Goal: Transaction & Acquisition: Purchase product/service

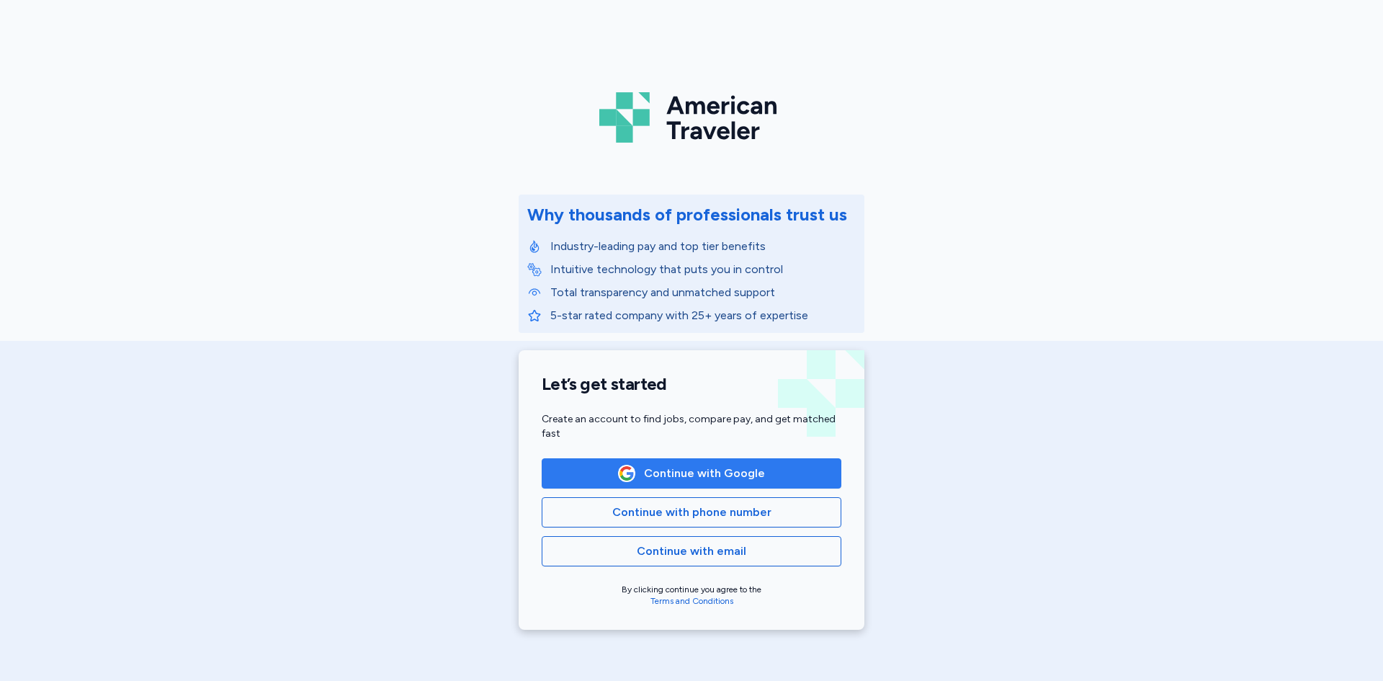
click at [685, 468] on span "Continue with Google" at bounding box center [704, 473] width 121 height 17
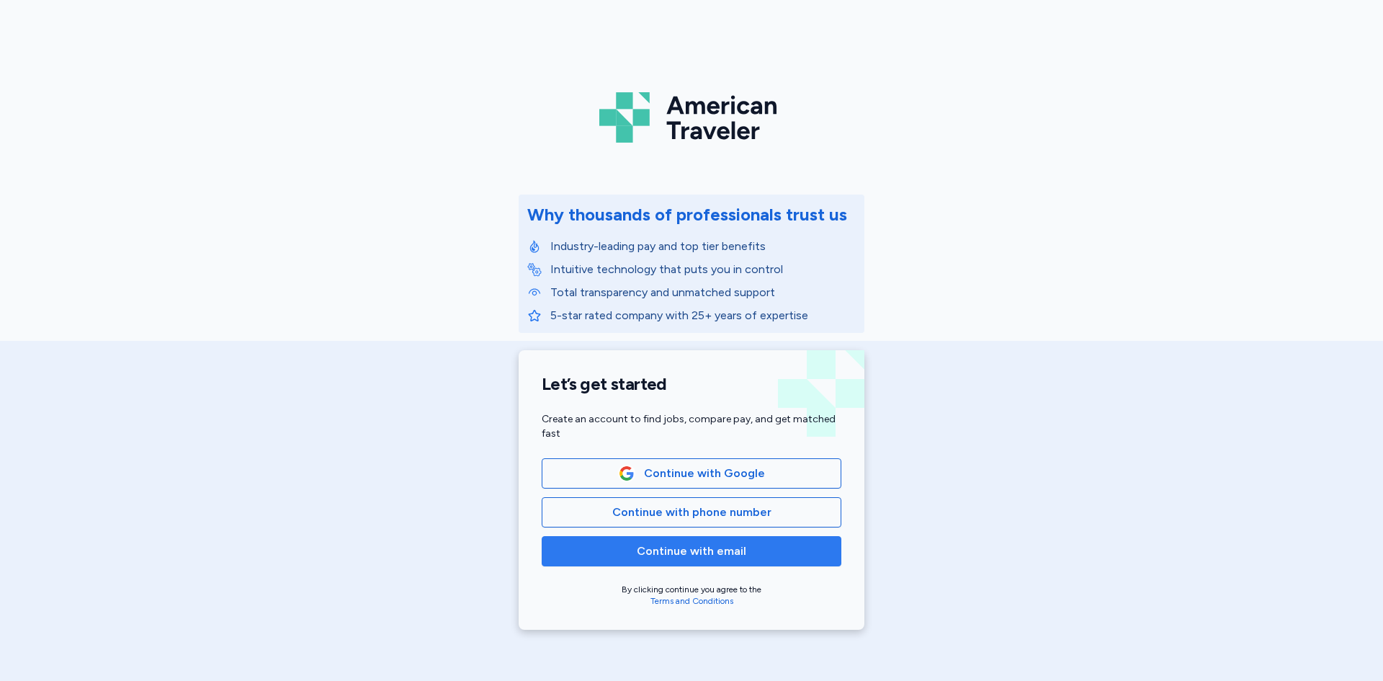
click at [677, 547] on span "Continue with email" at bounding box center [691, 550] width 109 height 17
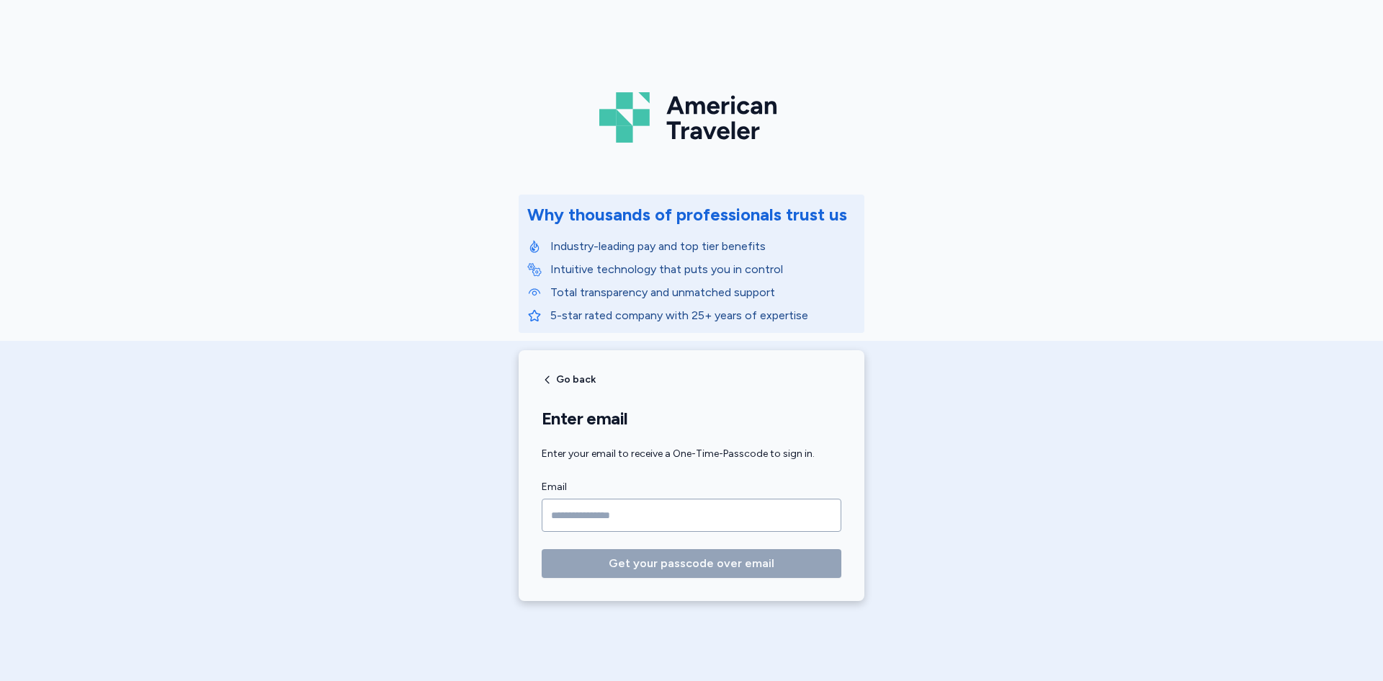
click at [599, 524] on input "Email" at bounding box center [692, 515] width 300 height 33
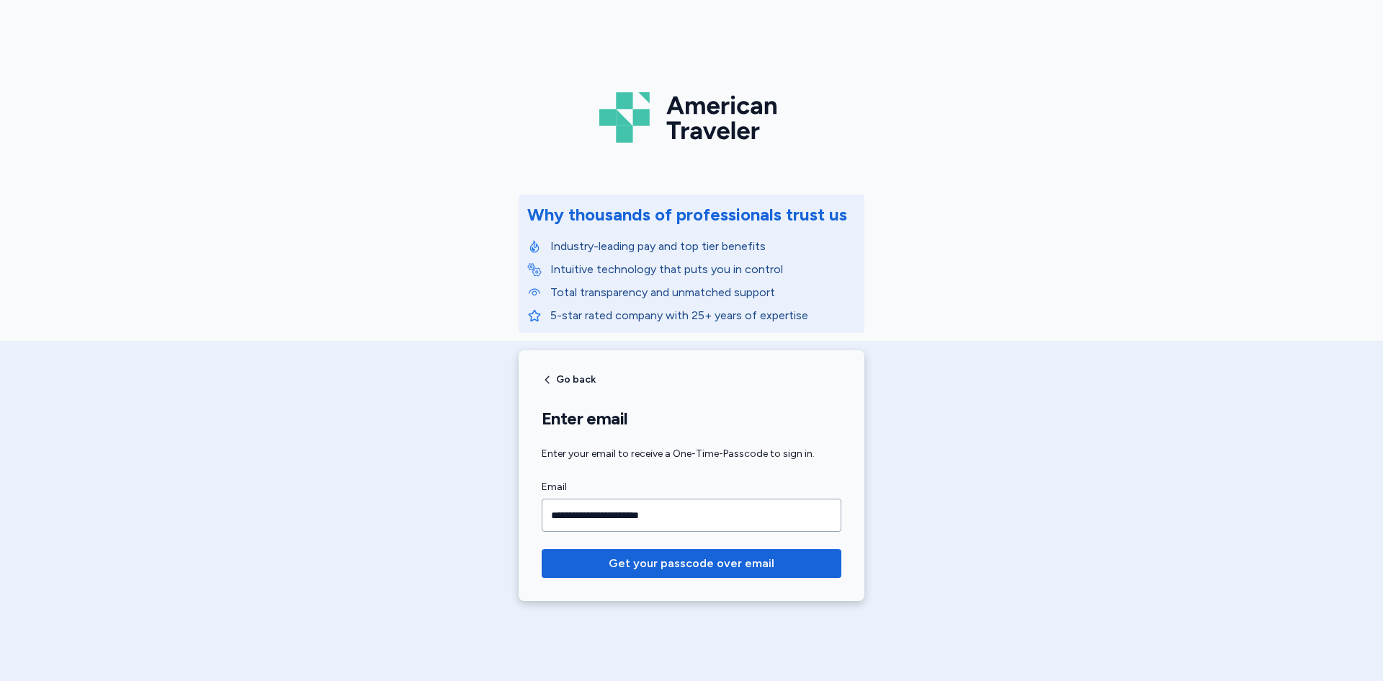
type input "**********"
click at [542, 549] on button "Get your passcode over email" at bounding box center [692, 563] width 300 height 29
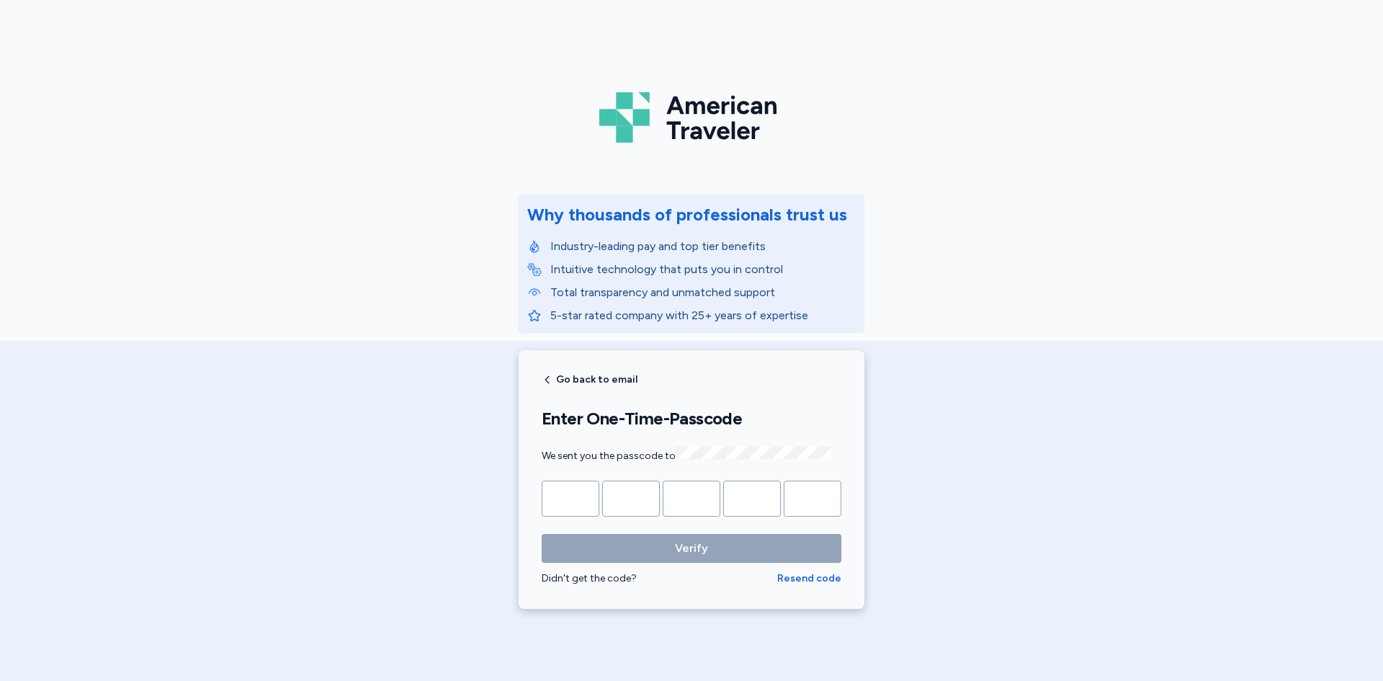
type input "*"
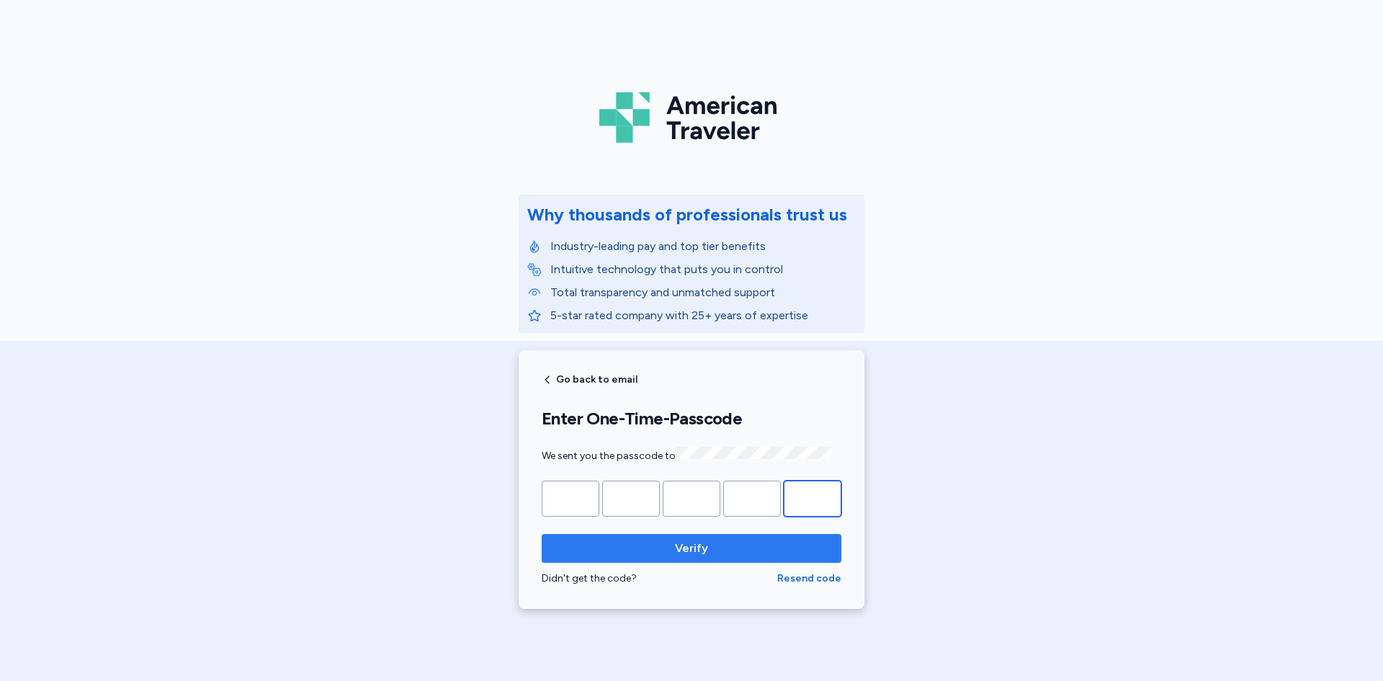
type input "*"
click at [675, 540] on span "Verify" at bounding box center [691, 548] width 33 height 17
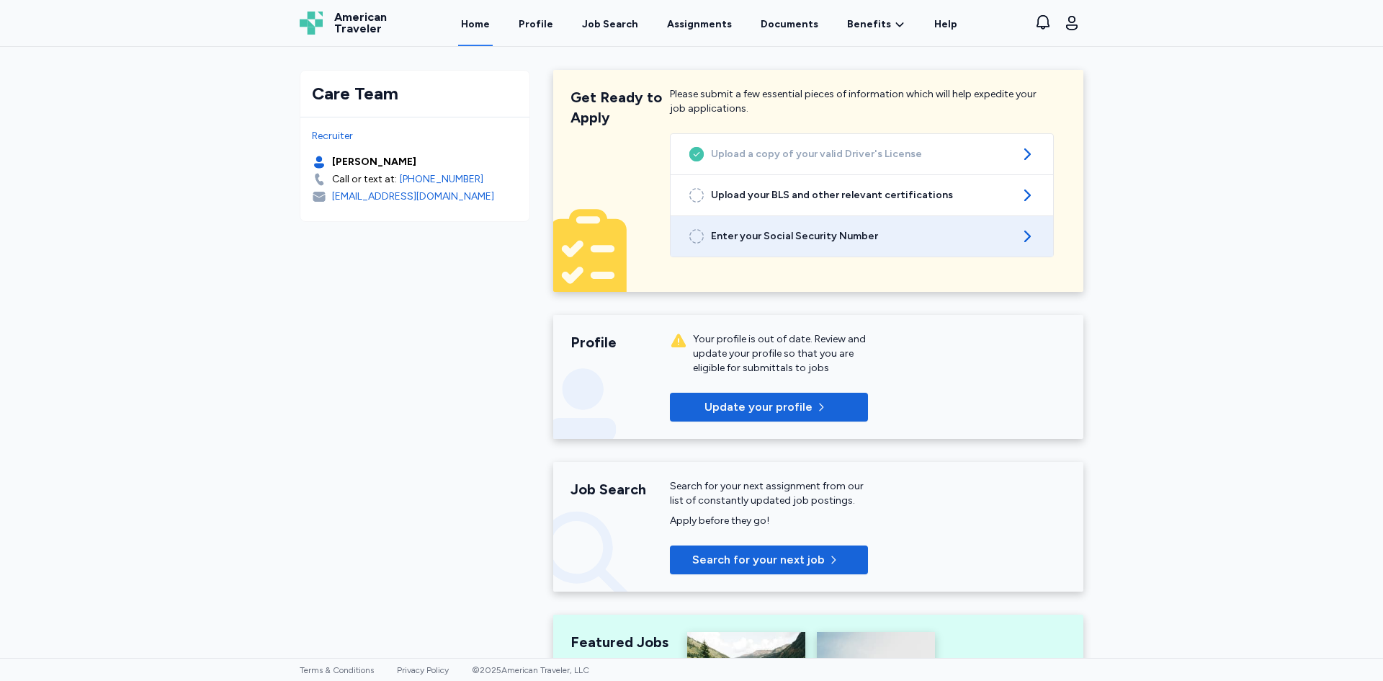
click at [753, 233] on span "Enter your Social Security Number" at bounding box center [862, 236] width 302 height 14
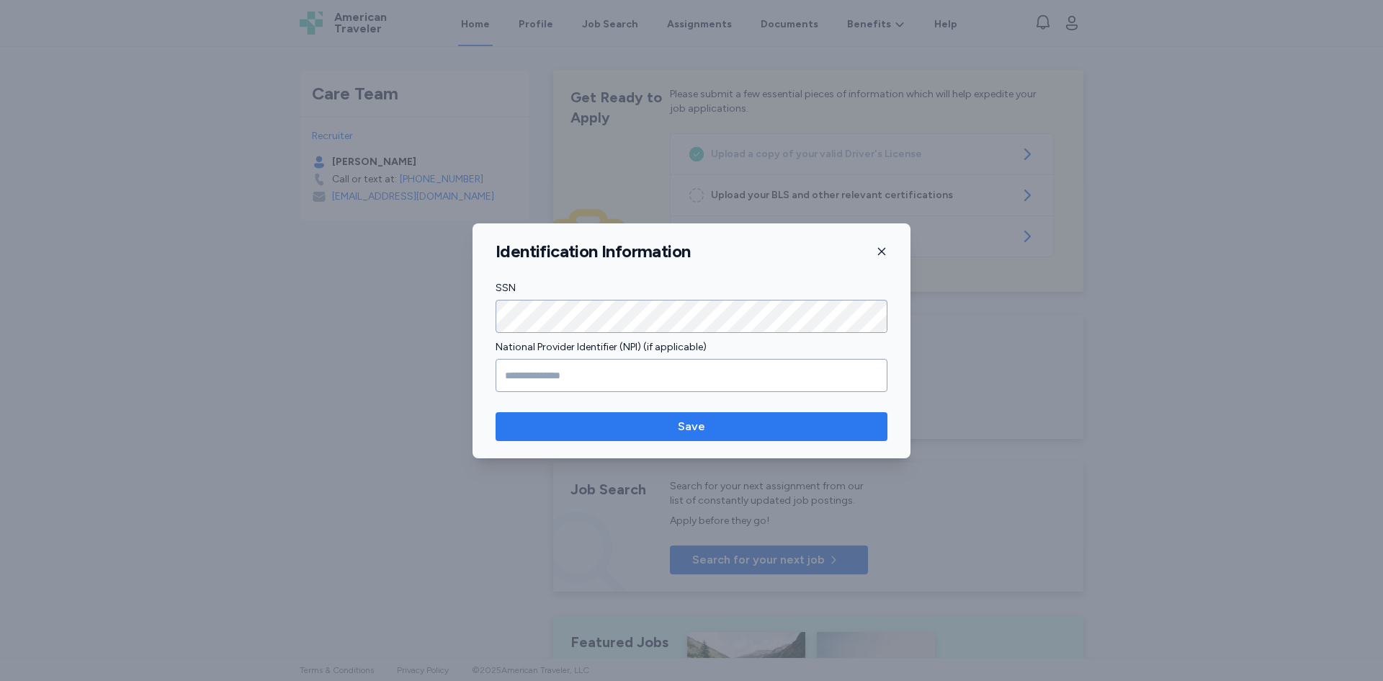
click at [712, 425] on span "Save" at bounding box center [691, 426] width 369 height 17
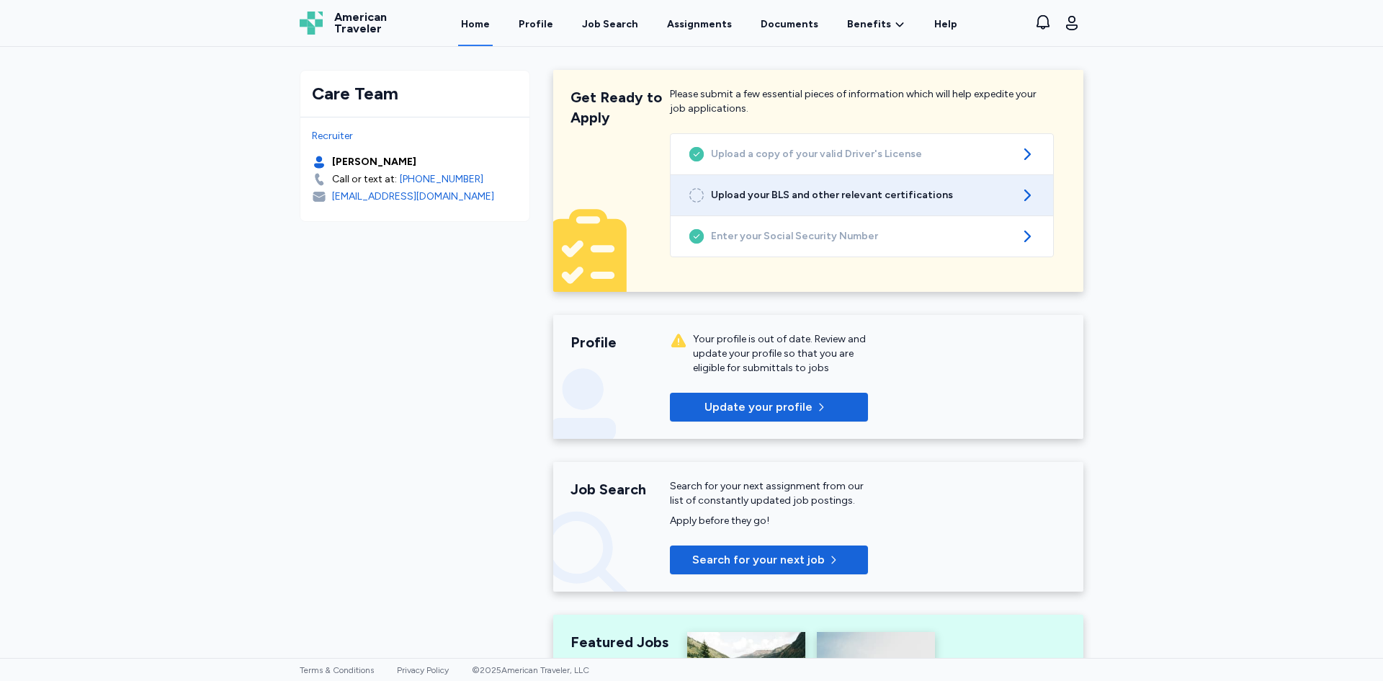
click at [1026, 191] on icon at bounding box center [1027, 195] width 17 height 17
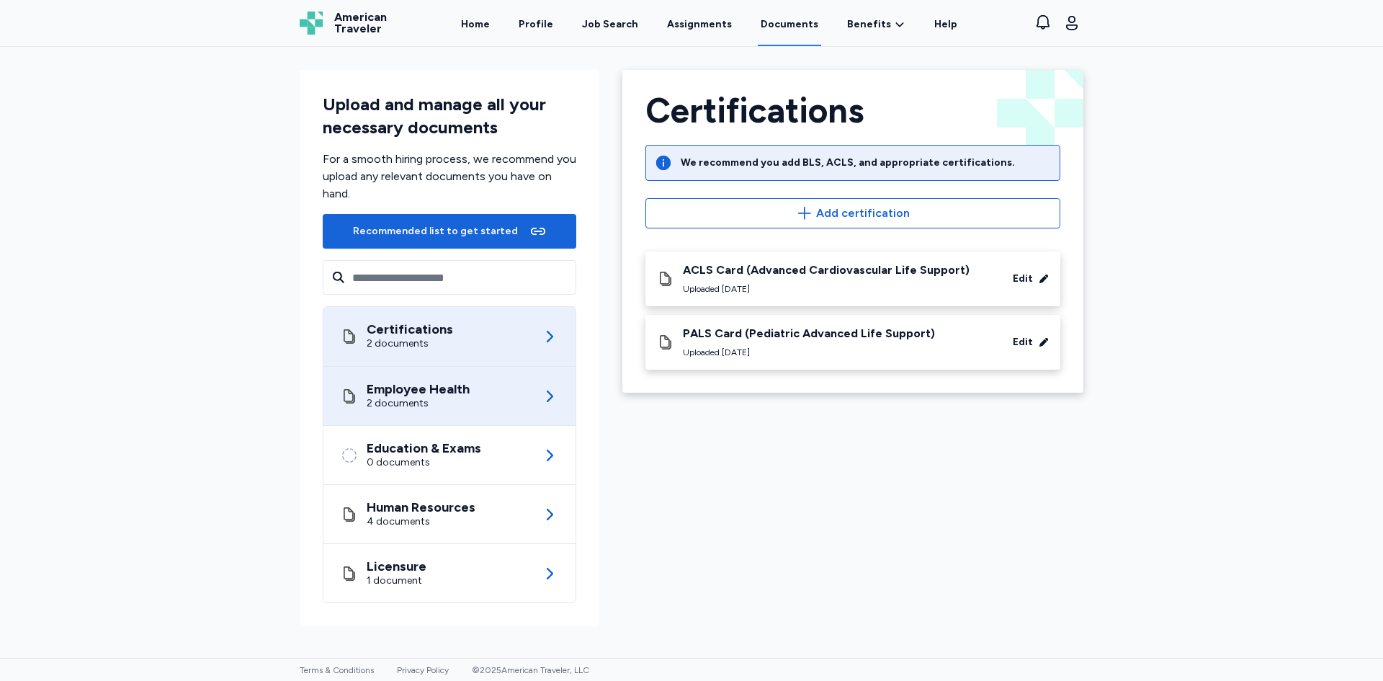
click at [533, 399] on div "Employee Health 2 documents" at bounding box center [450, 396] width 218 height 58
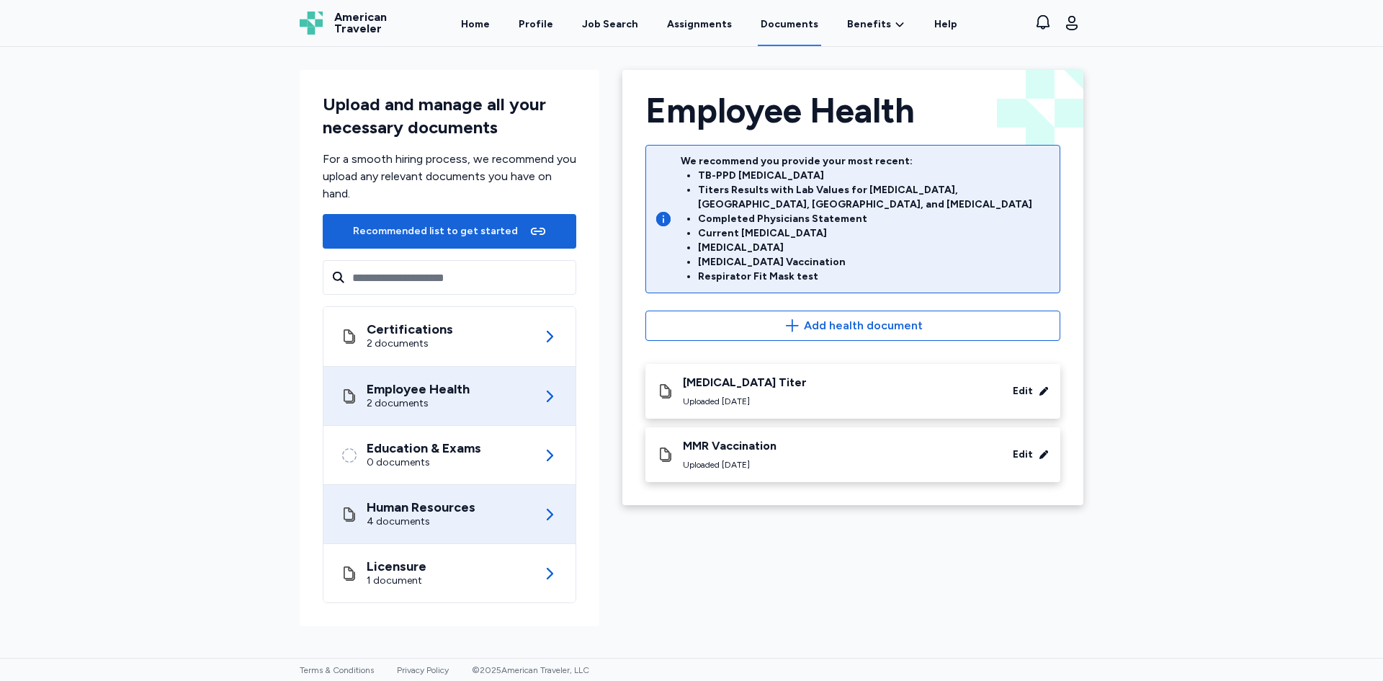
click at [553, 517] on icon at bounding box center [549, 514] width 17 height 17
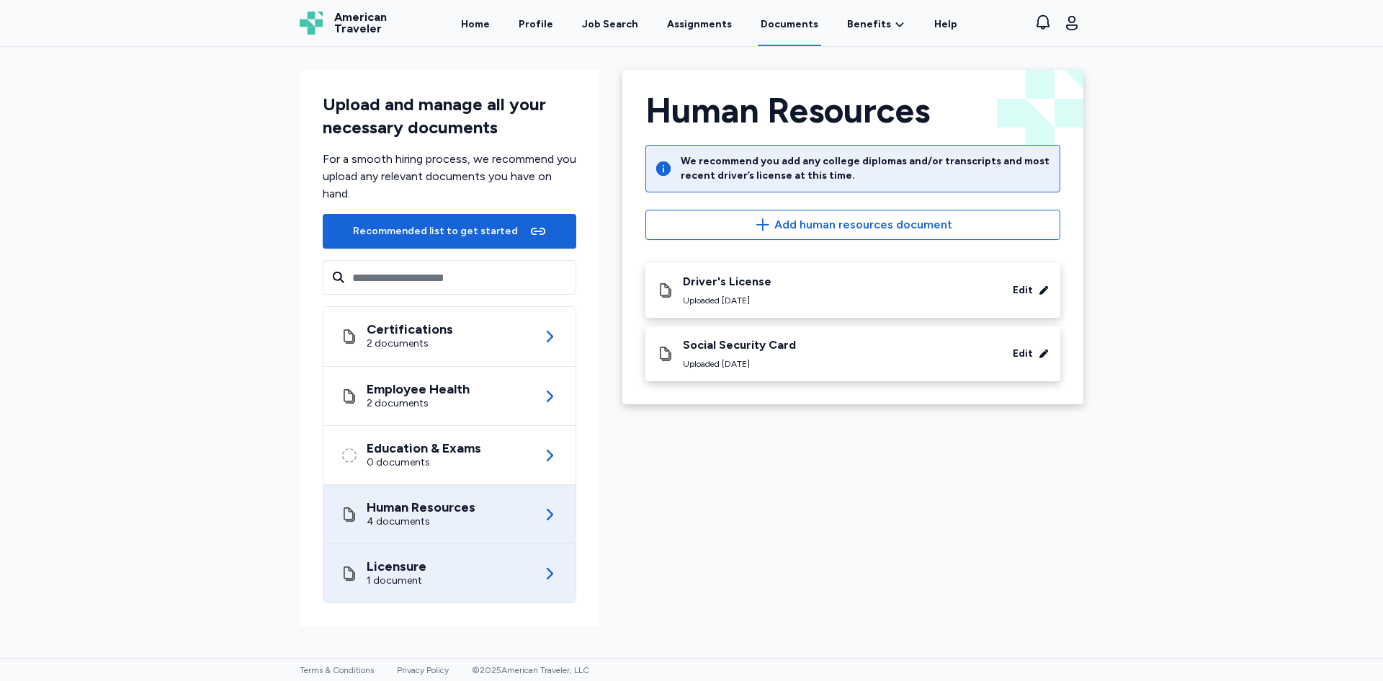
click at [535, 571] on div "Licensure 1 document" at bounding box center [450, 573] width 218 height 58
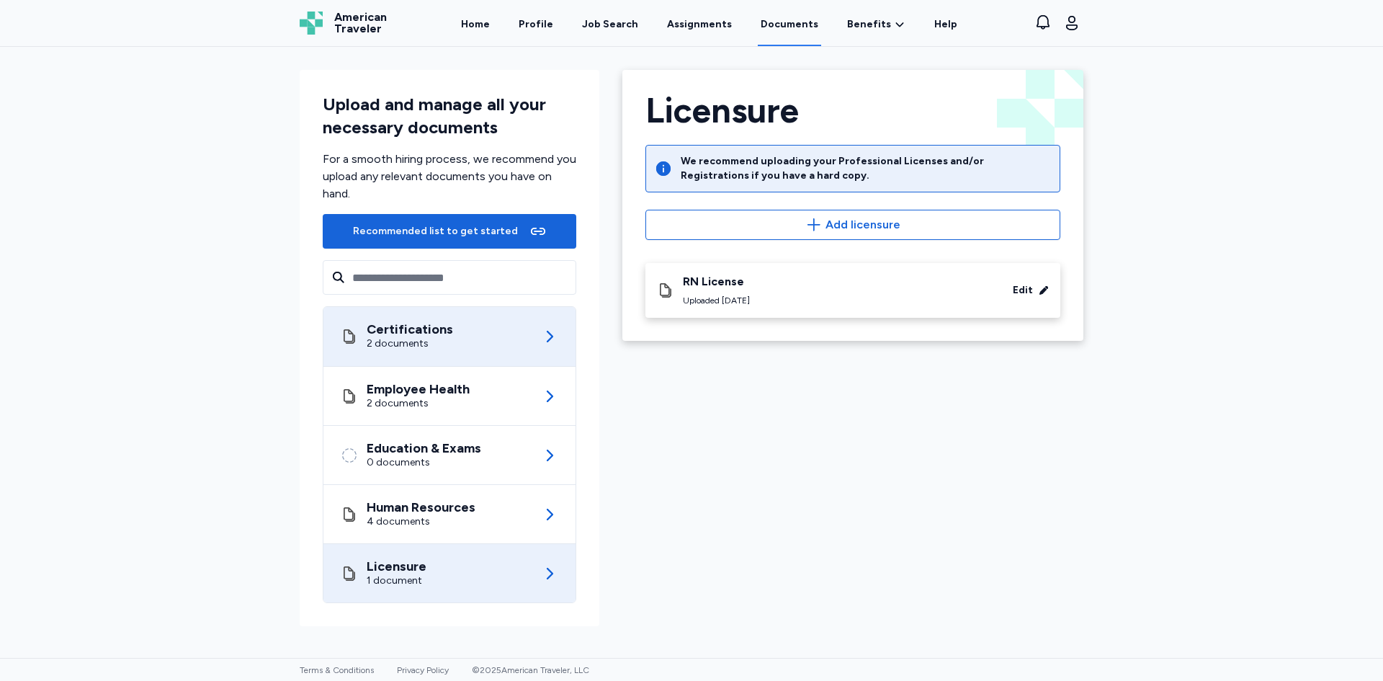
click at [529, 346] on div "Certifications 2 documents" at bounding box center [450, 336] width 218 height 59
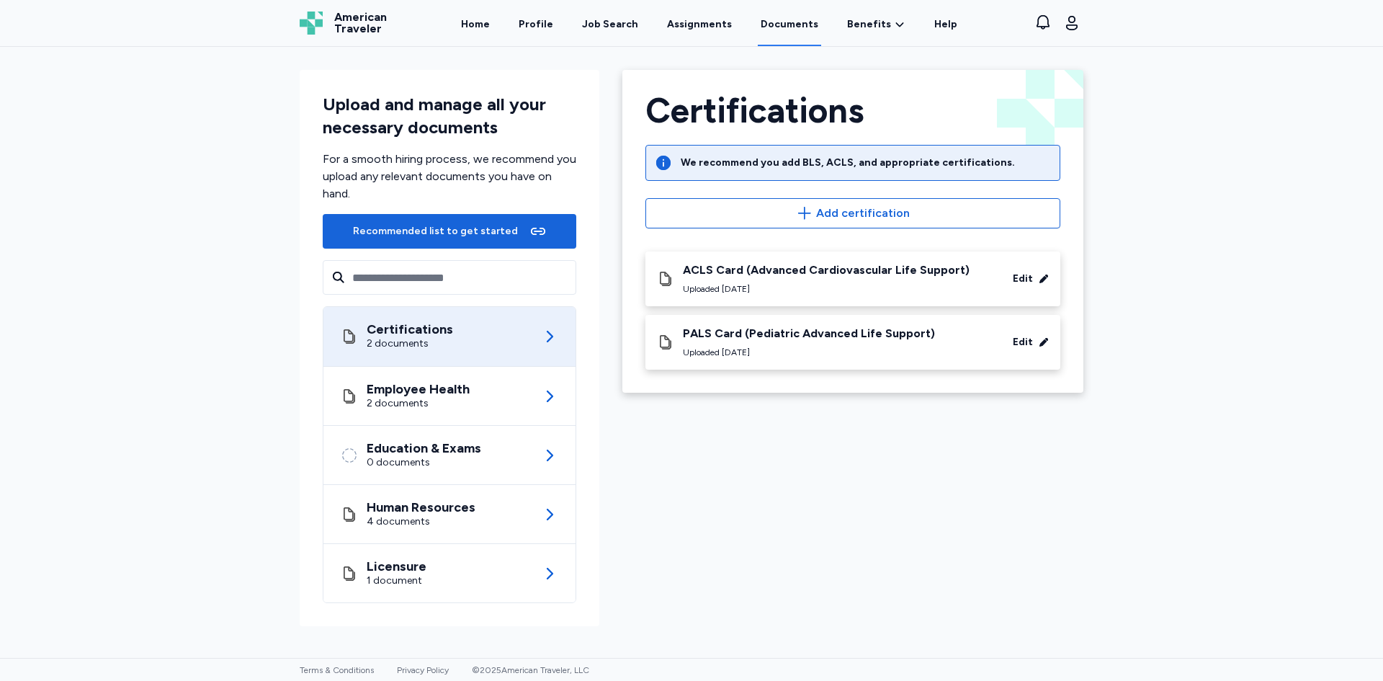
click at [1024, 280] on div "Edit" at bounding box center [1023, 279] width 20 height 14
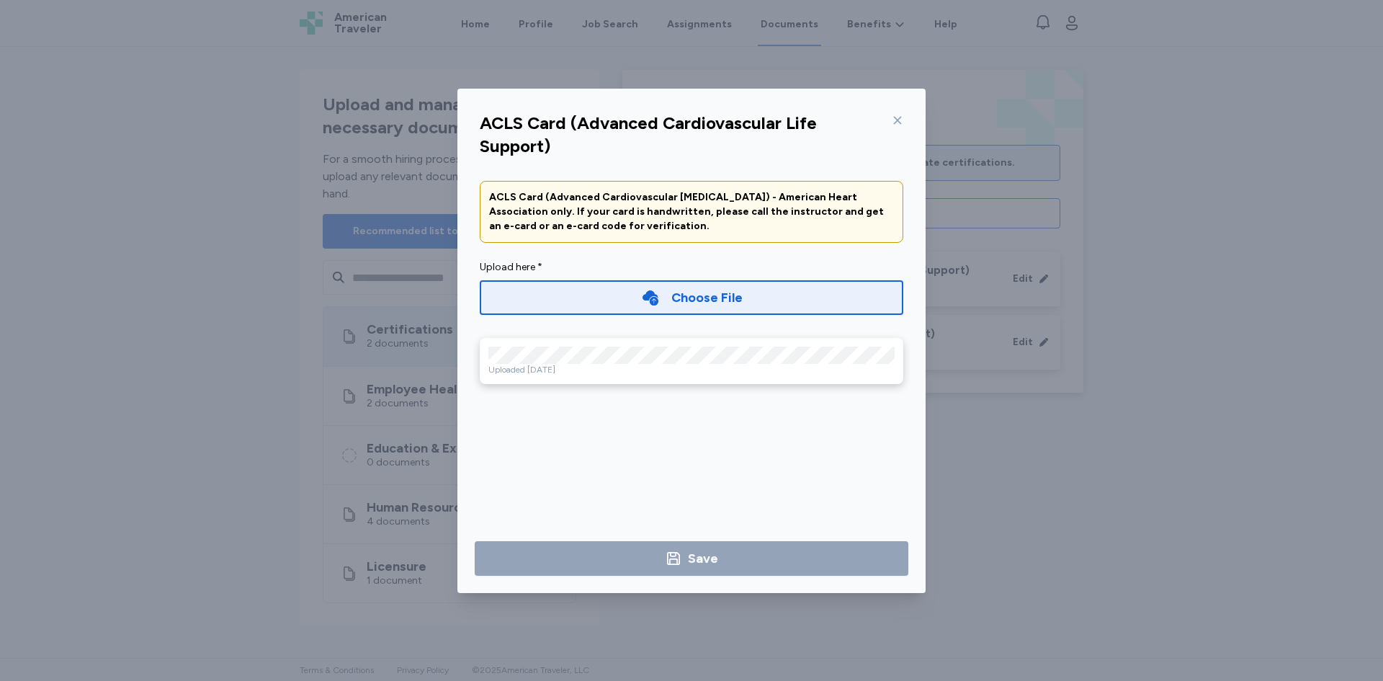
click at [893, 120] on icon at bounding box center [898, 121] width 12 height 12
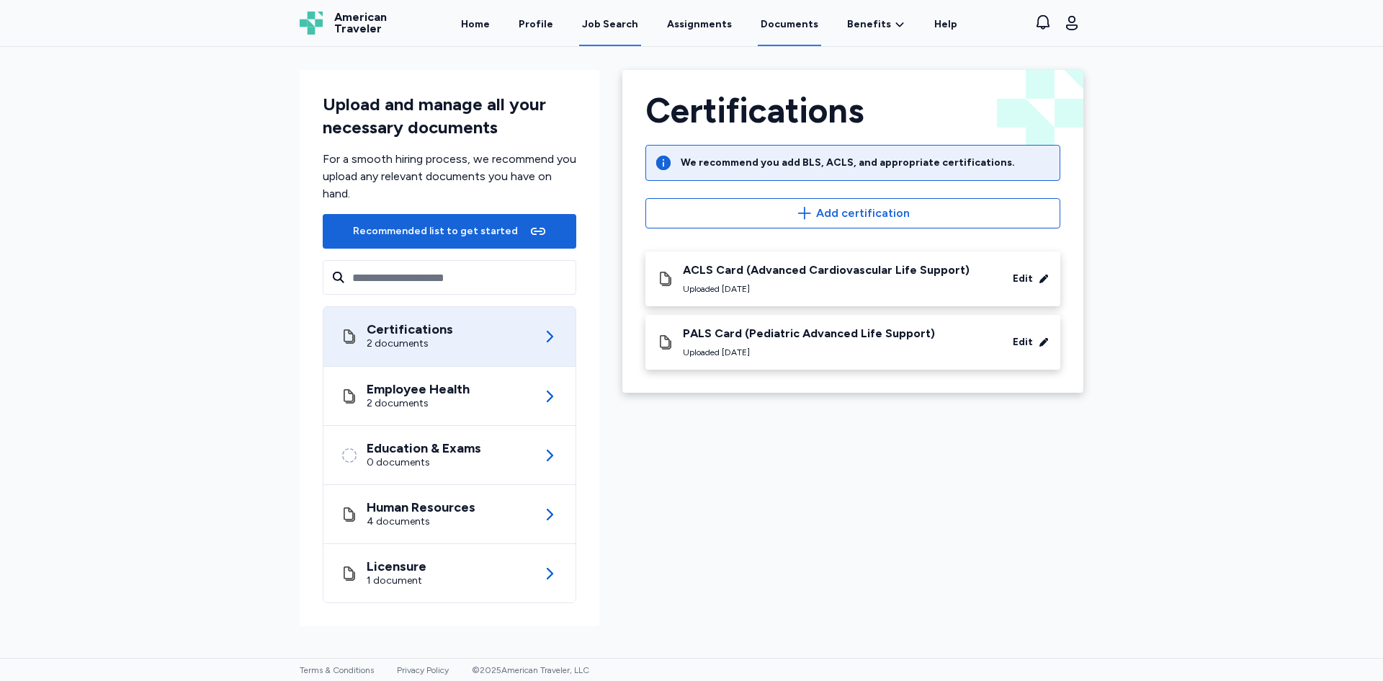
click at [608, 24] on div "Job Search" at bounding box center [610, 24] width 56 height 14
click at [614, 24] on div "Job Search" at bounding box center [610, 24] width 56 height 14
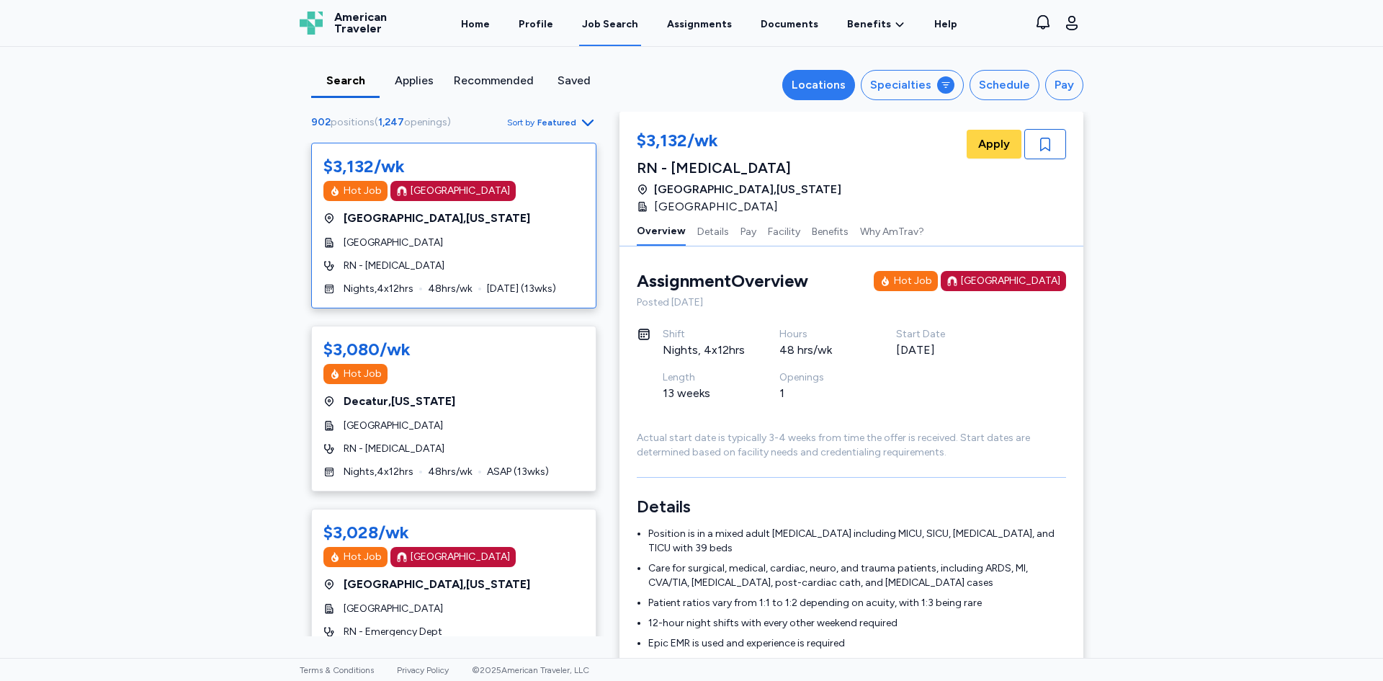
click at [829, 80] on div "Locations" at bounding box center [819, 84] width 54 height 17
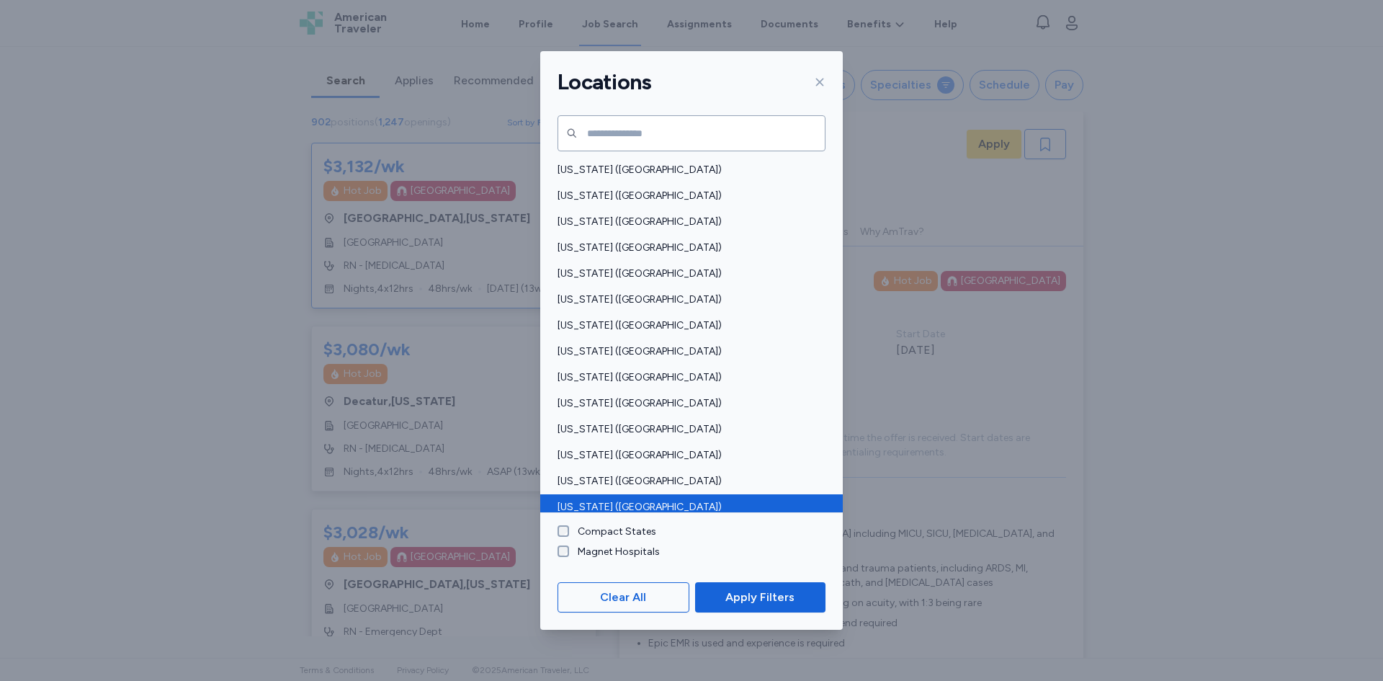
scroll to position [792, 0]
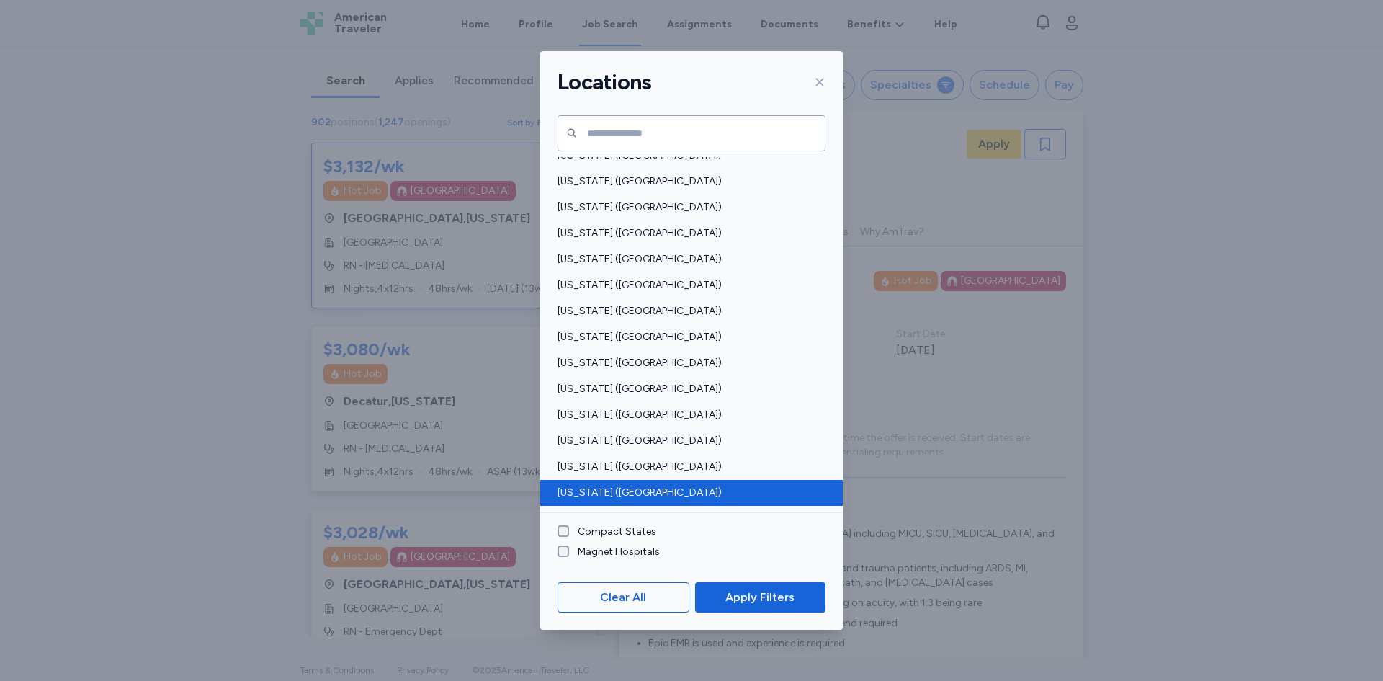
click at [593, 491] on span "[US_STATE] ([GEOGRAPHIC_DATA])" at bounding box center [687, 493] width 259 height 14
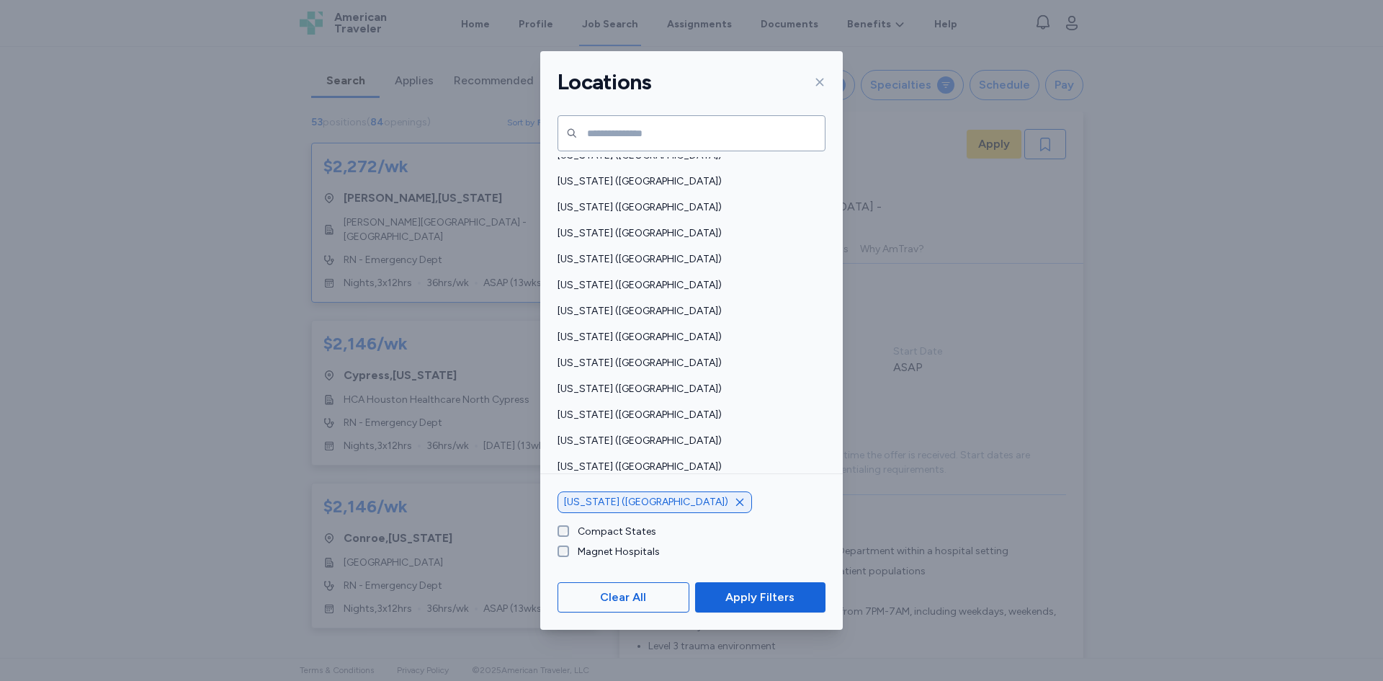
scroll to position [1, 0]
click at [777, 596] on span "Apply Filters" at bounding box center [759, 597] width 69 height 17
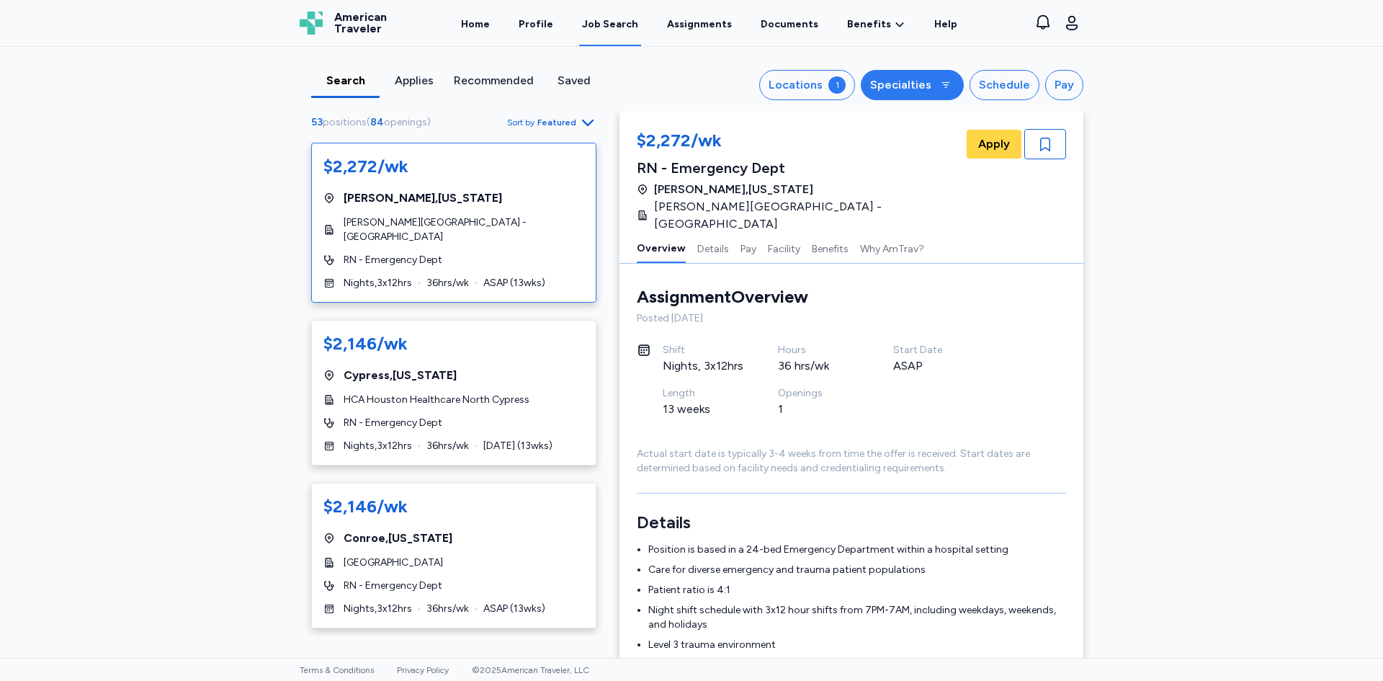
click at [931, 83] on button "Specialties" at bounding box center [912, 85] width 103 height 30
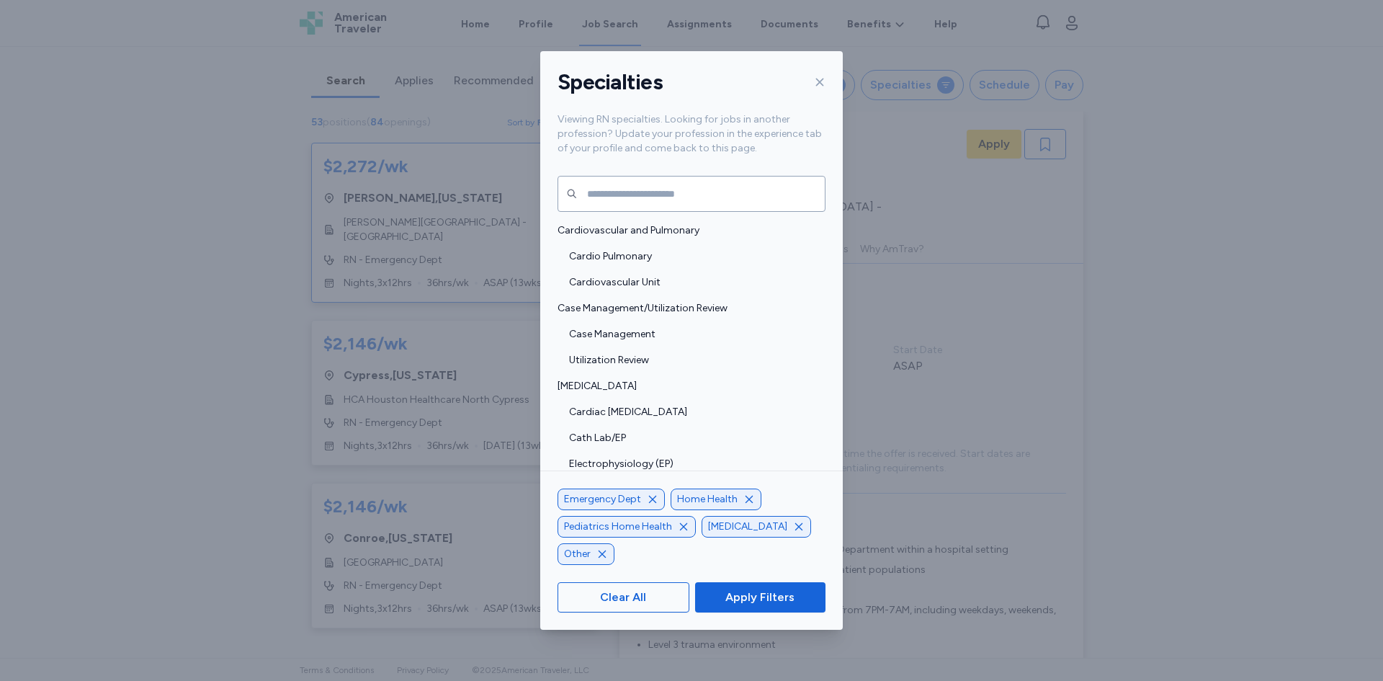
click at [682, 532] on icon "button" at bounding box center [684, 527] width 12 height 12
click at [762, 532] on icon "button" at bounding box center [768, 527] width 12 height 12
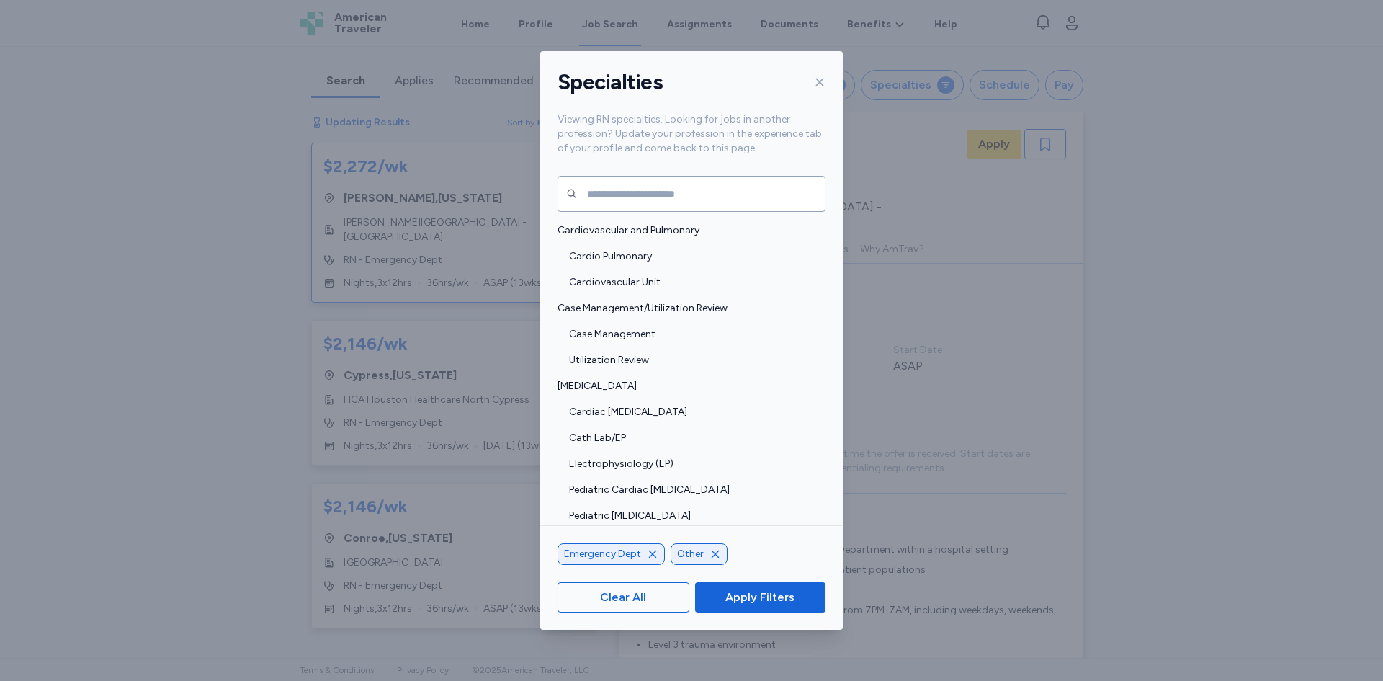
click at [717, 552] on icon "button" at bounding box center [716, 554] width 12 height 12
click at [772, 598] on span "Apply Filters" at bounding box center [759, 597] width 69 height 17
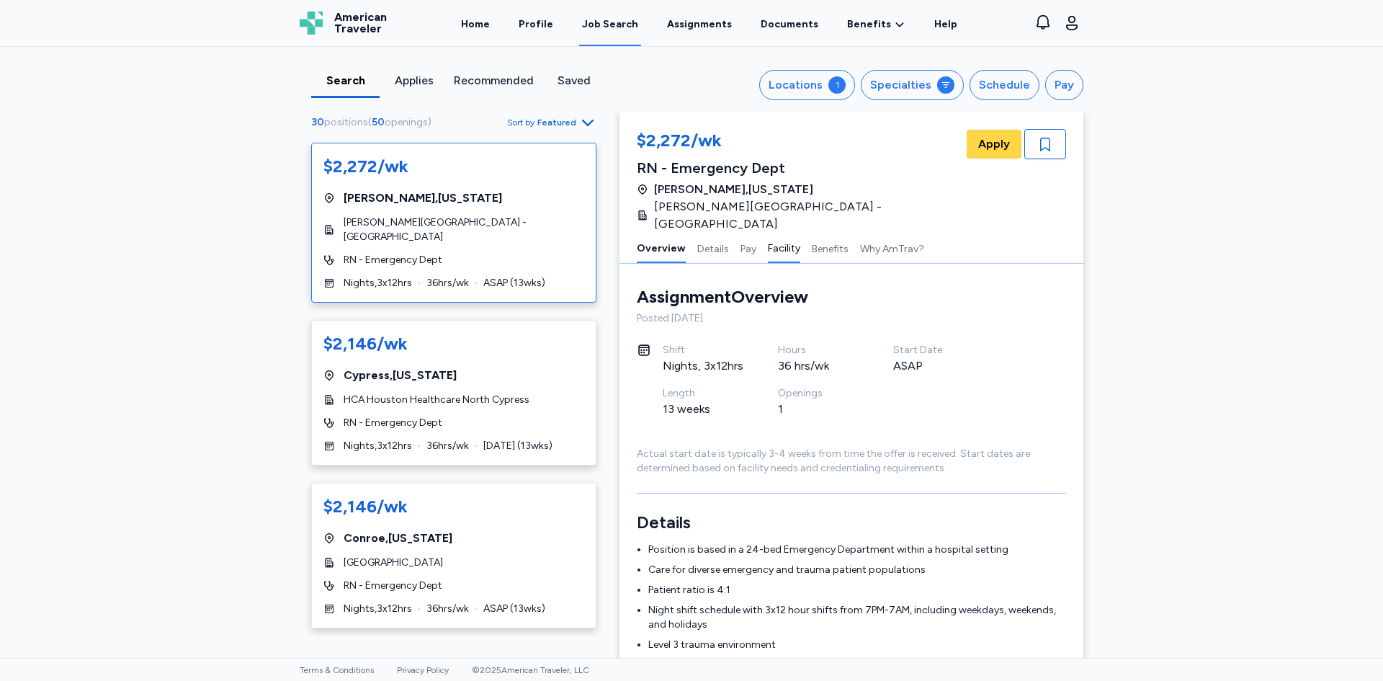
click at [768, 238] on button "Facility" at bounding box center [784, 248] width 32 height 30
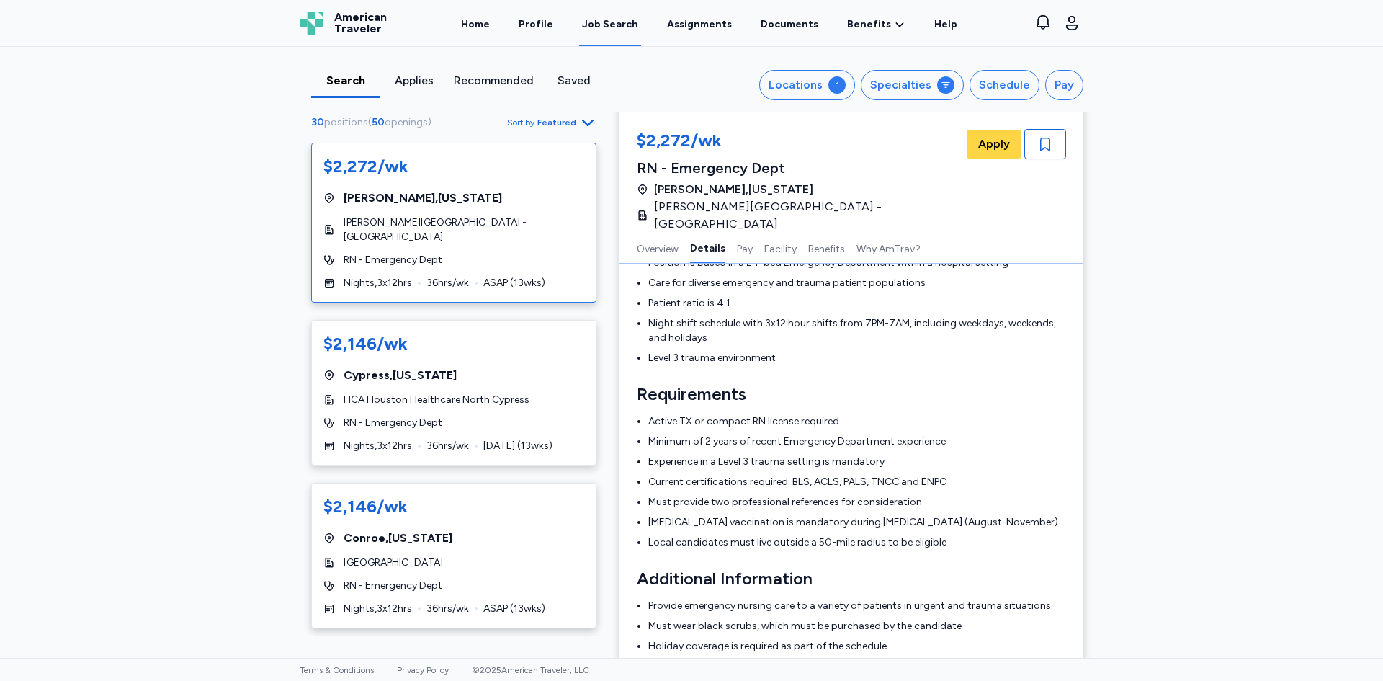
click at [233, 428] on div "Search Applies Recommended Saved Locations 1 Specialties Schedule Pay 30 positi…" at bounding box center [691, 352] width 1383 height 611
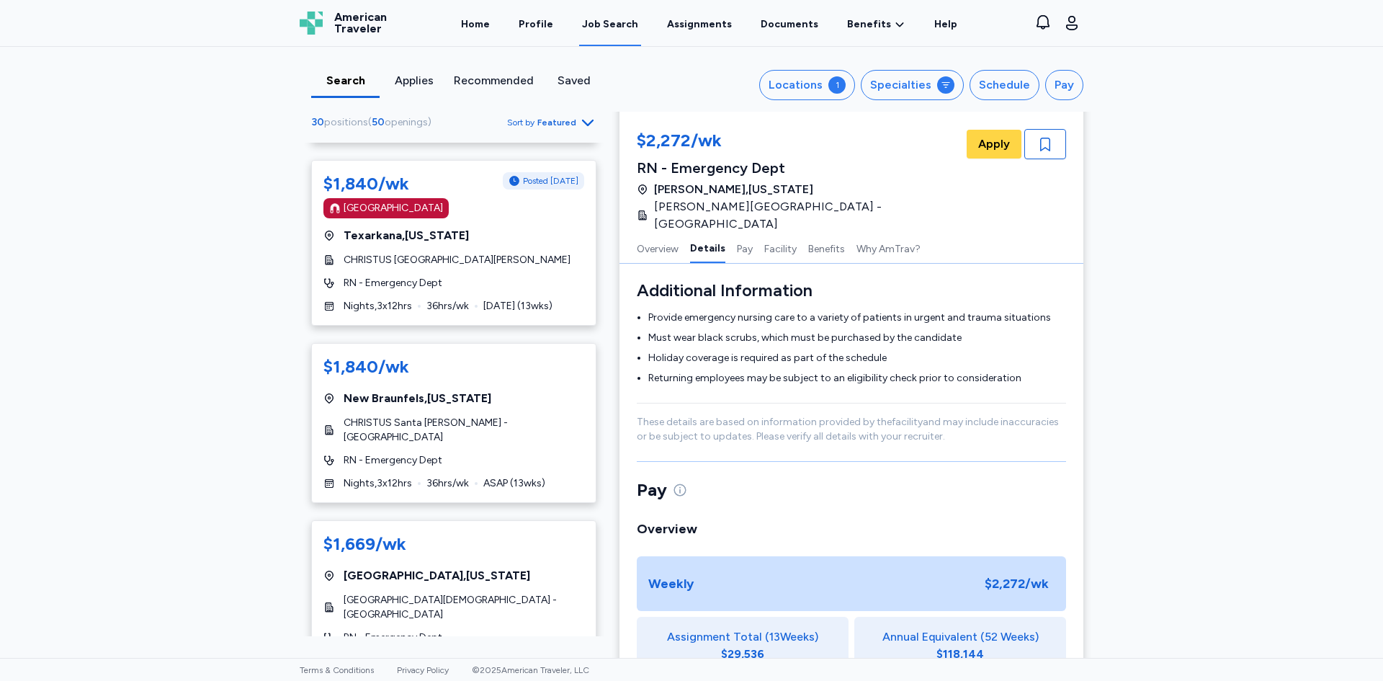
scroll to position [1345, 0]
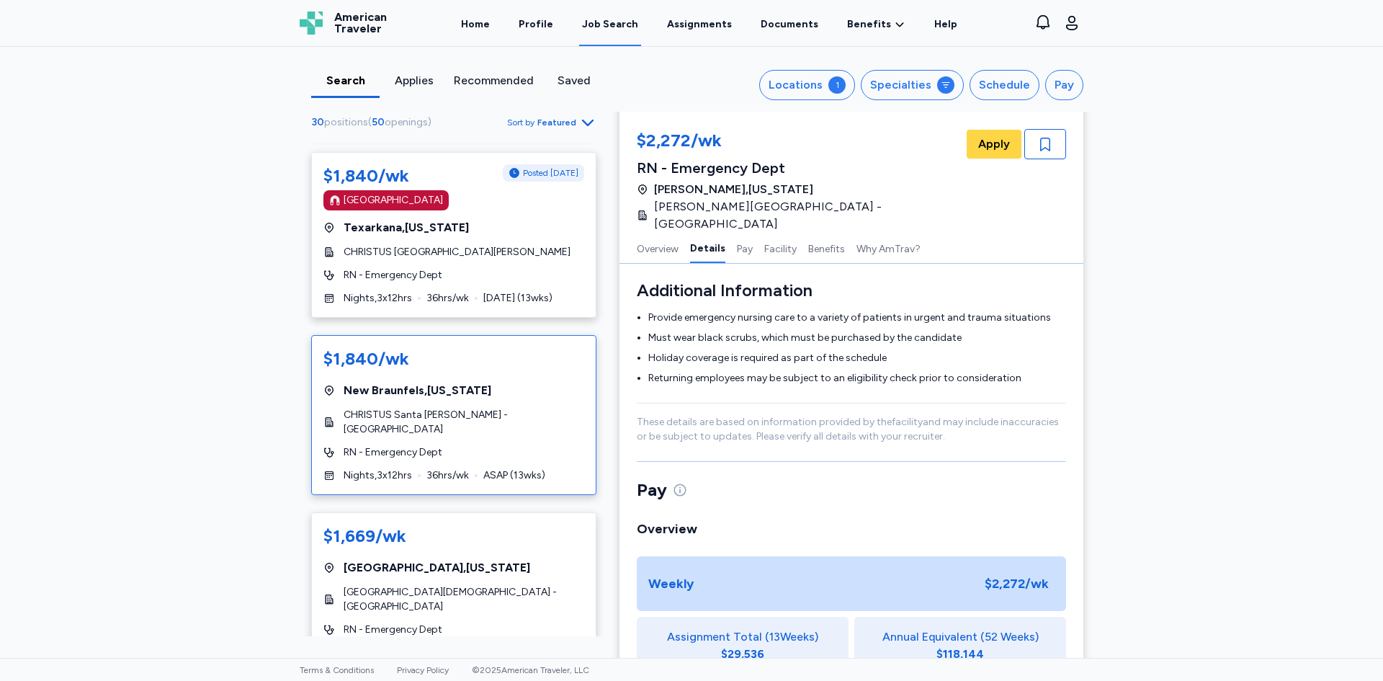
click at [442, 382] on span "[GEOGRAPHIC_DATA] , [US_STATE]" at bounding box center [418, 390] width 148 height 17
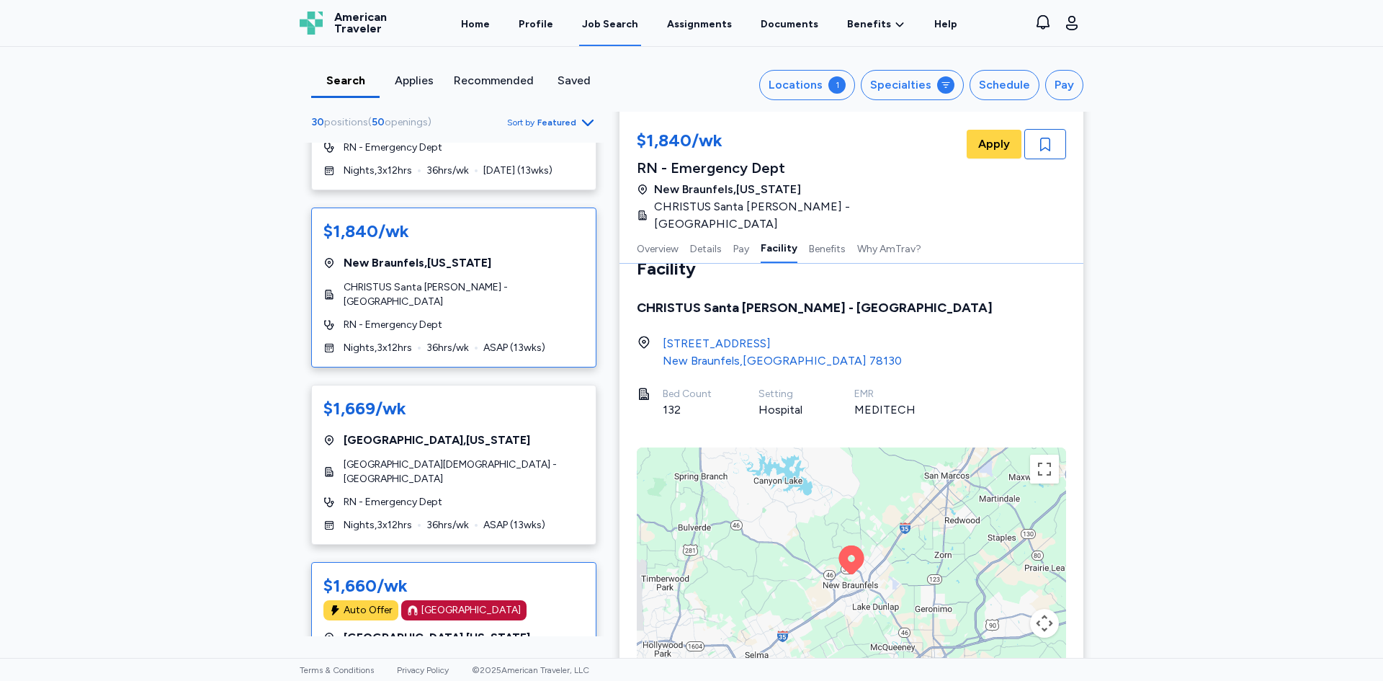
scroll to position [1561, 0]
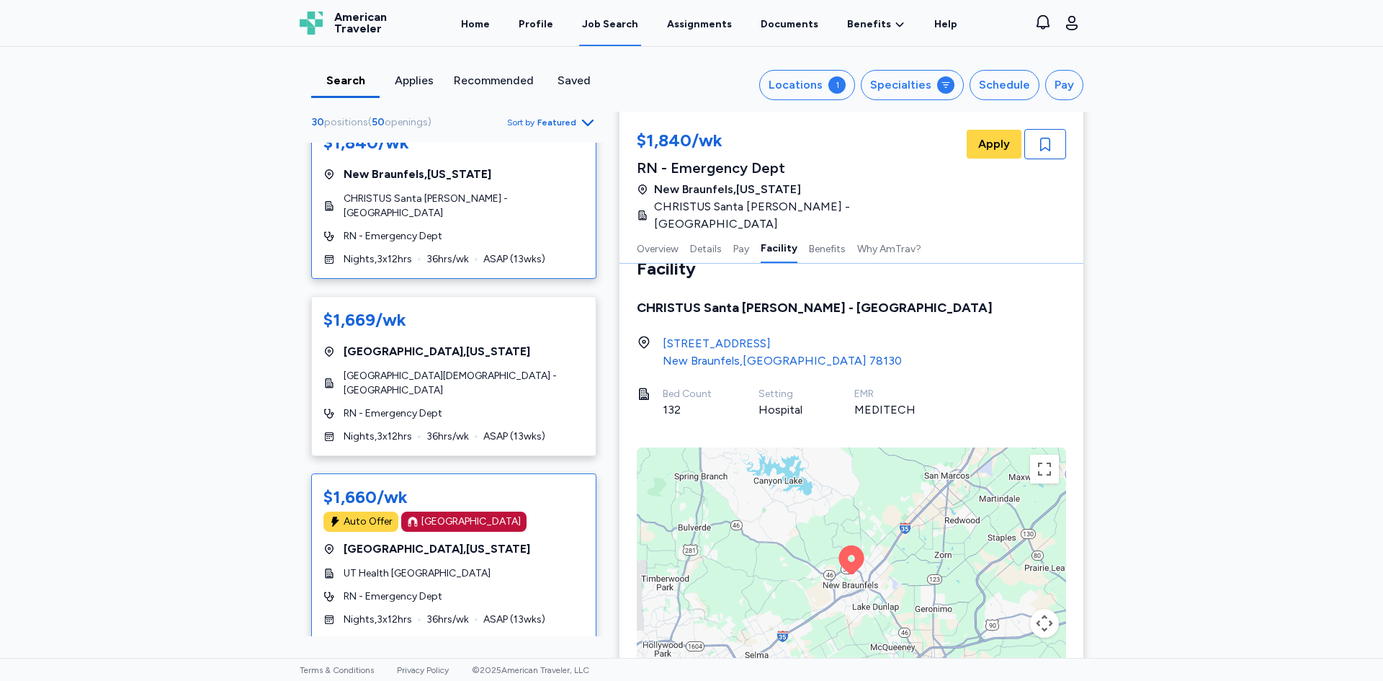
click at [449, 566] on div "UT Health [GEOGRAPHIC_DATA]" at bounding box center [453, 573] width 261 height 14
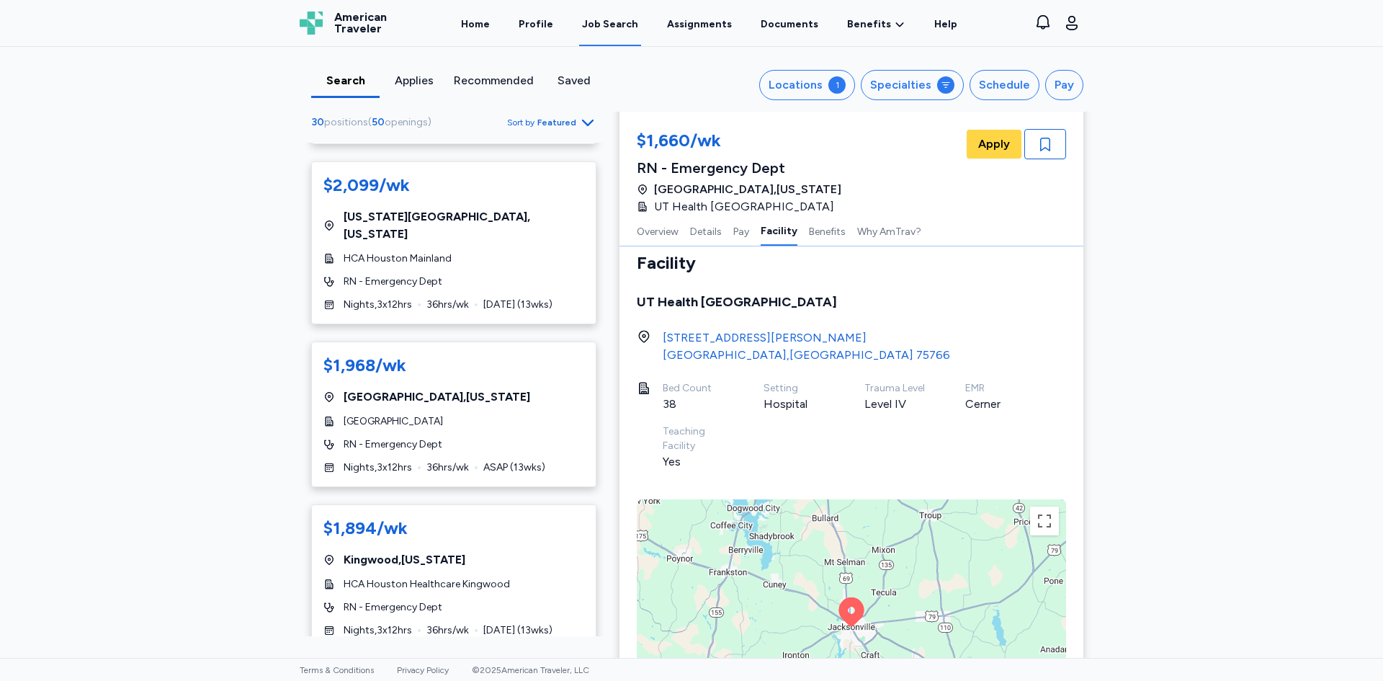
scroll to position [630, 0]
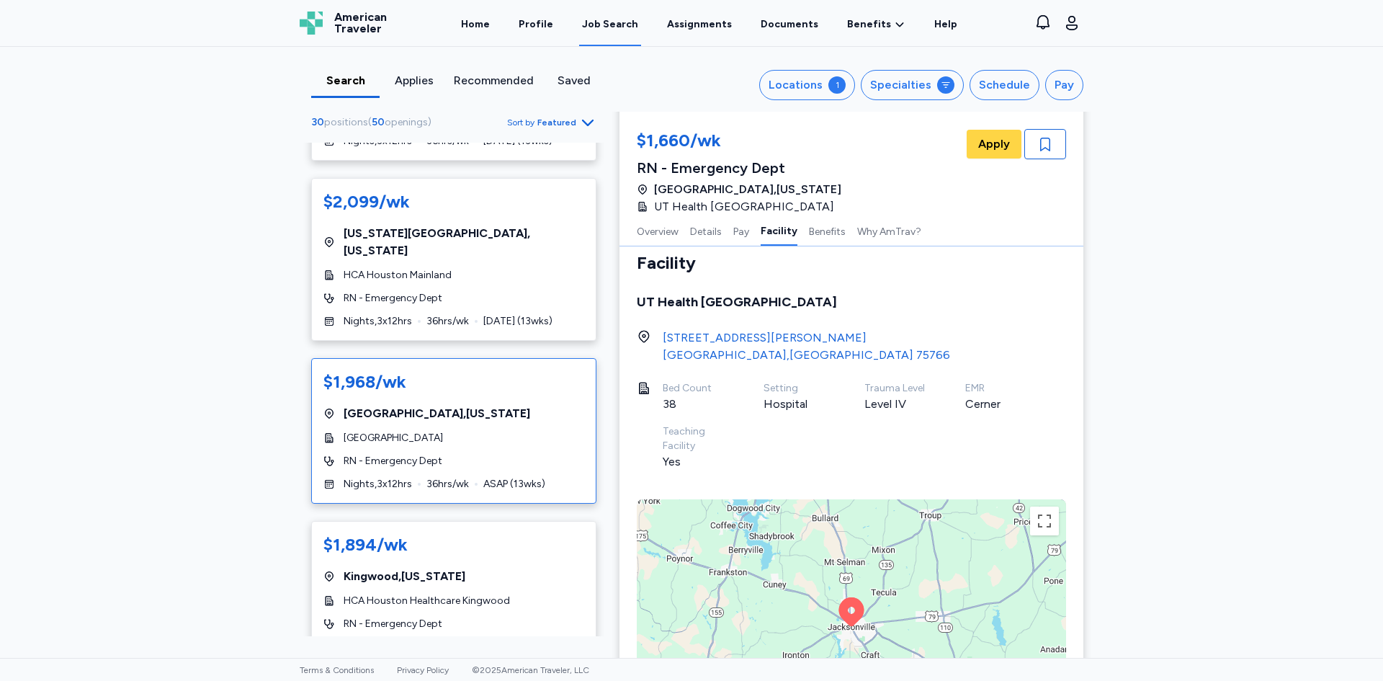
click at [441, 395] on div "$1,968/wk [GEOGRAPHIC_DATA] , [US_STATE] [GEOGRAPHIC_DATA] RN - Emergency Dept …" at bounding box center [453, 431] width 285 height 146
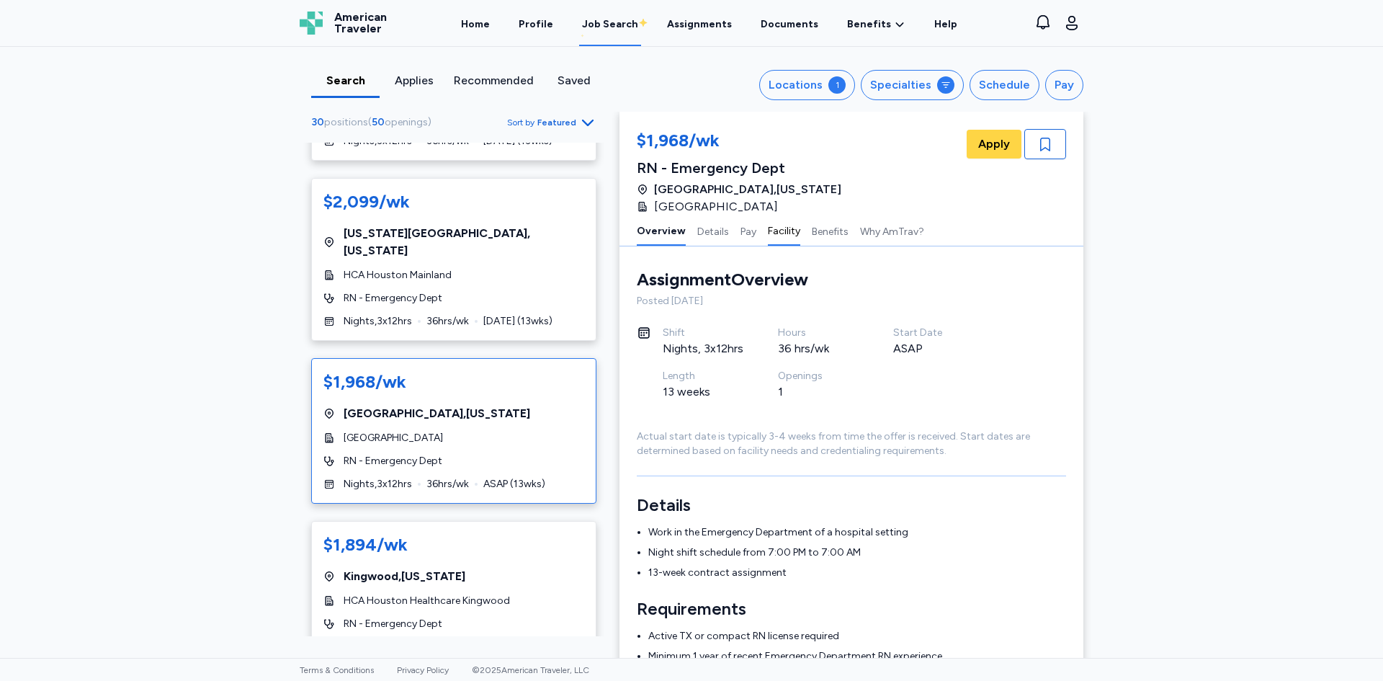
click at [774, 230] on button "Facility" at bounding box center [784, 230] width 32 height 30
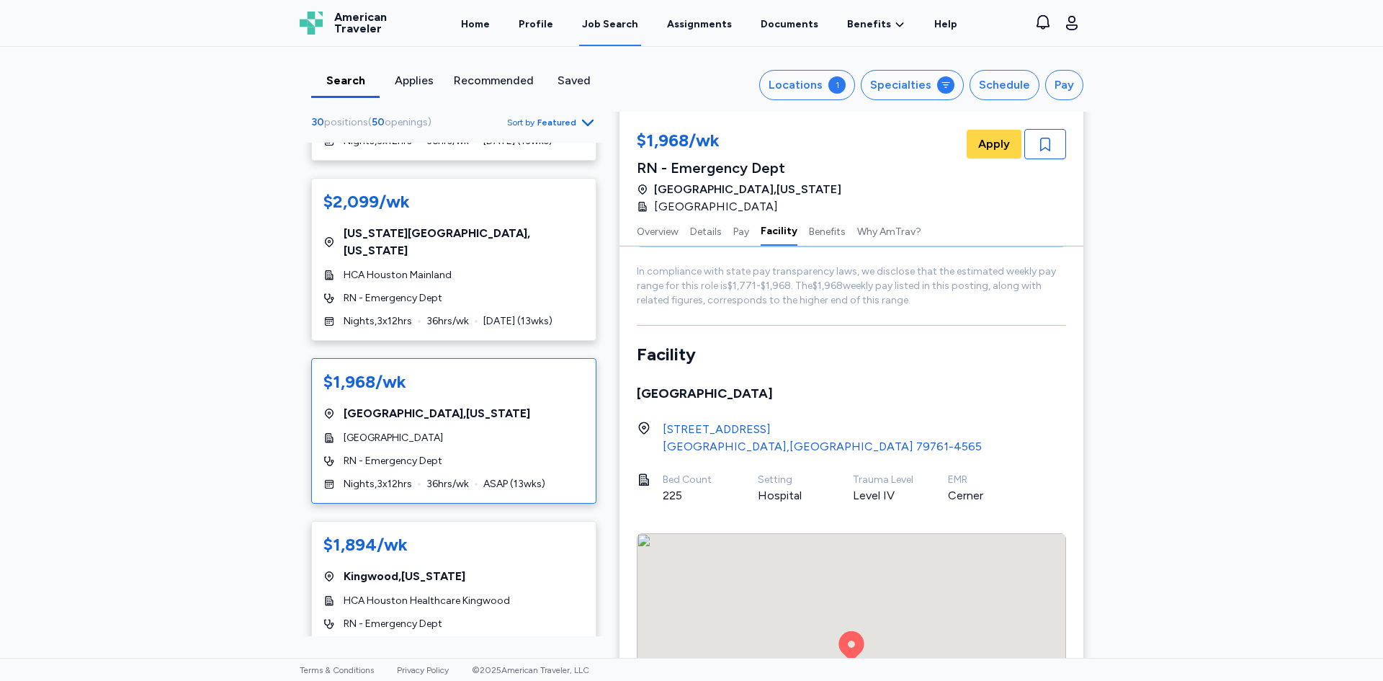
scroll to position [1152, 0]
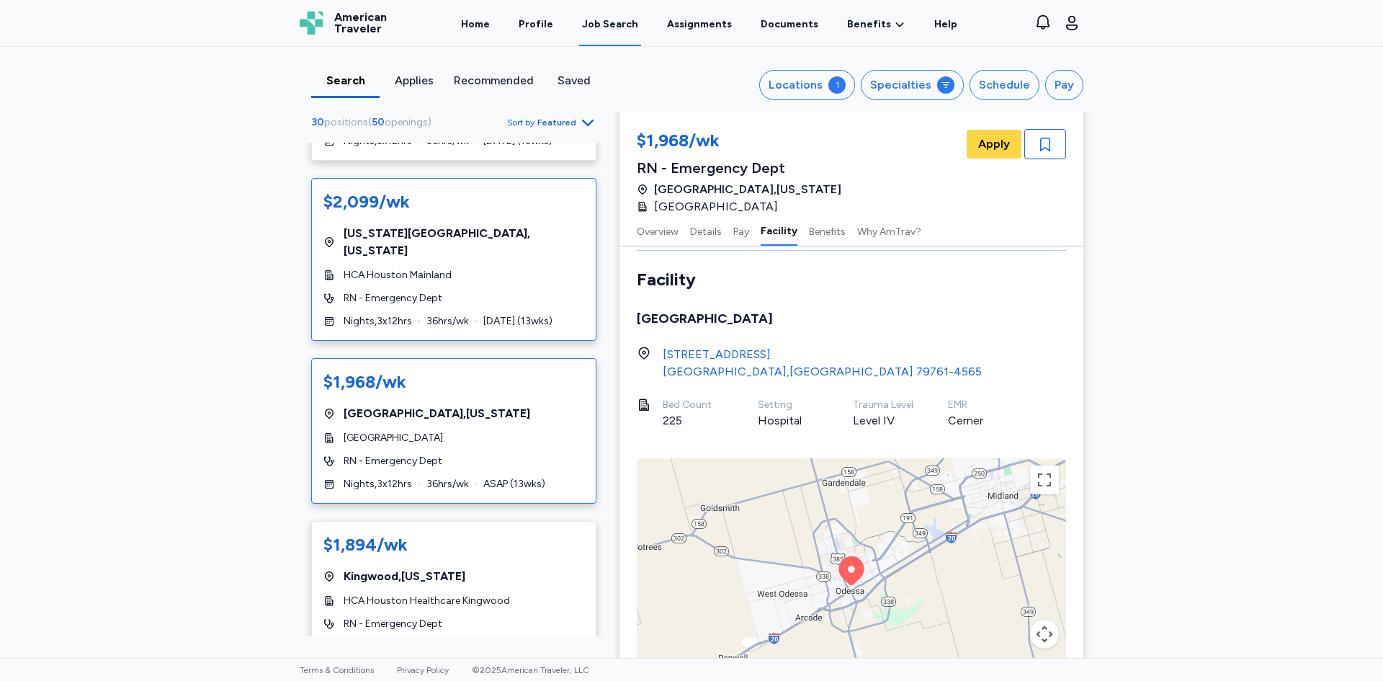
click at [453, 268] on div "HCA Houston Mainland" at bounding box center [453, 275] width 261 height 14
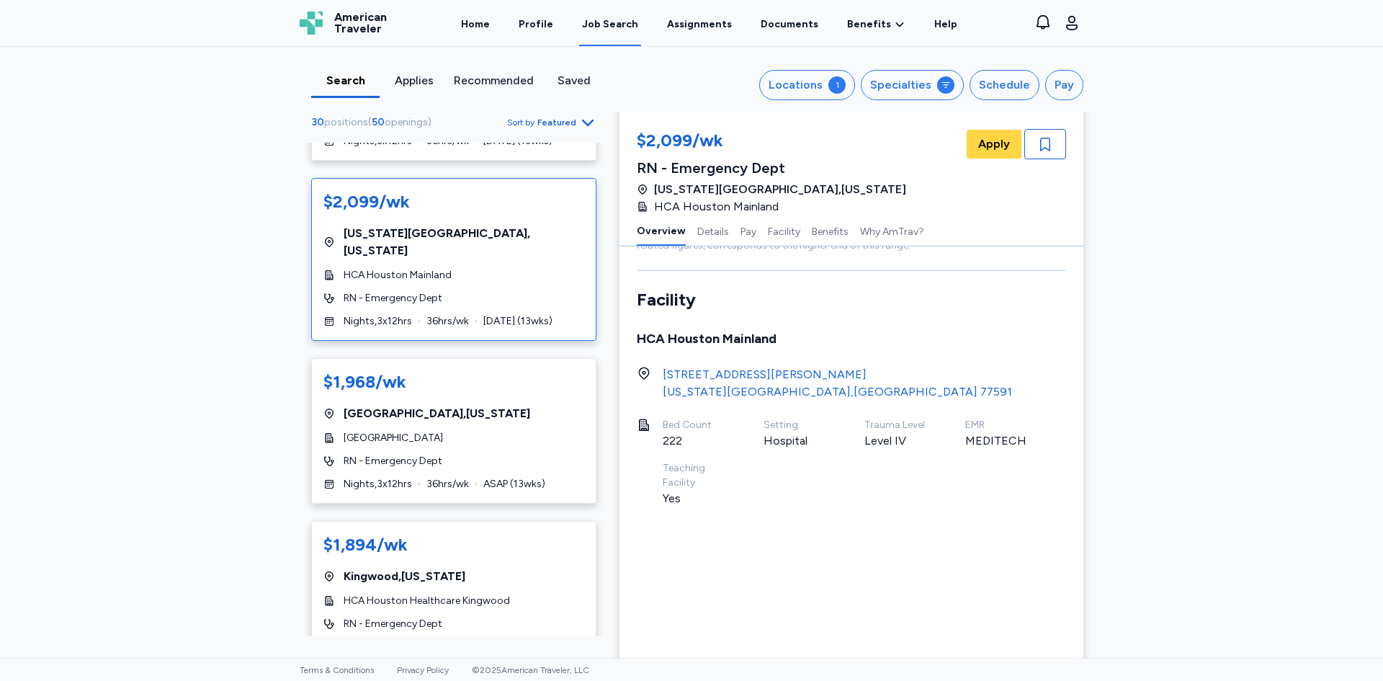
scroll to position [1, 0]
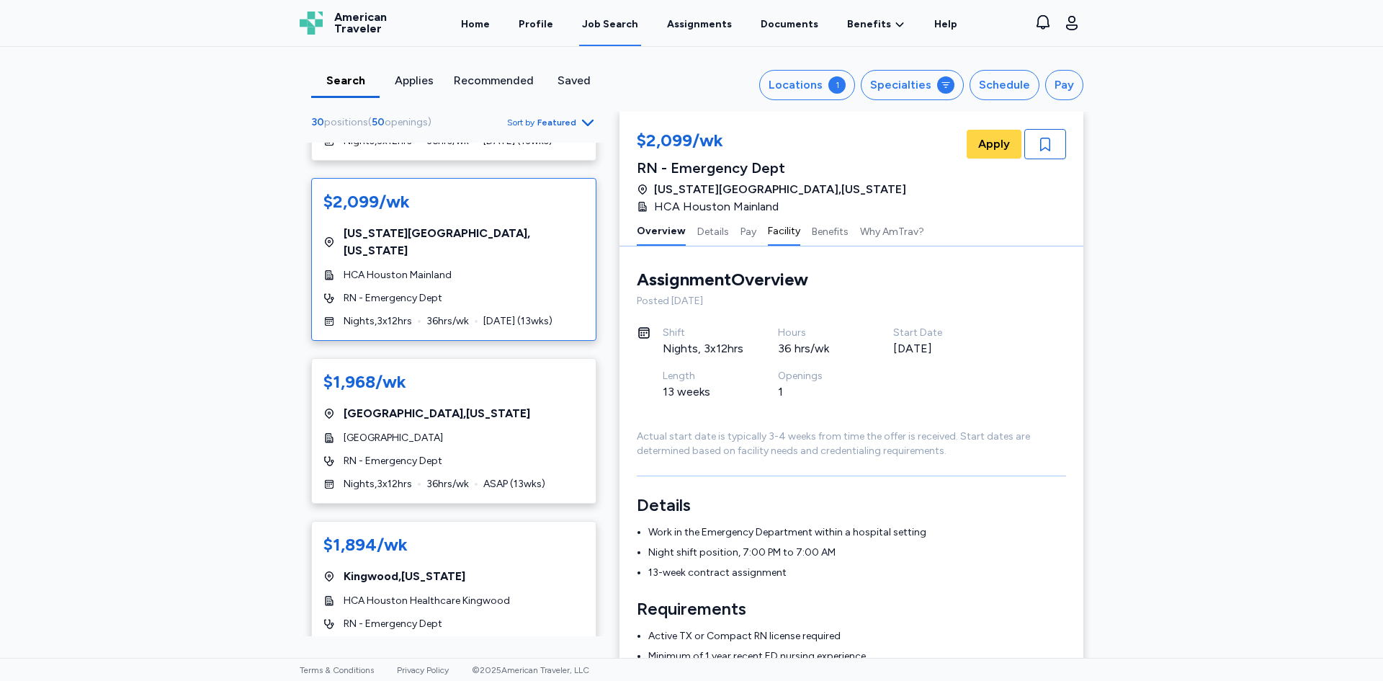
click at [779, 228] on button "Facility" at bounding box center [784, 230] width 32 height 30
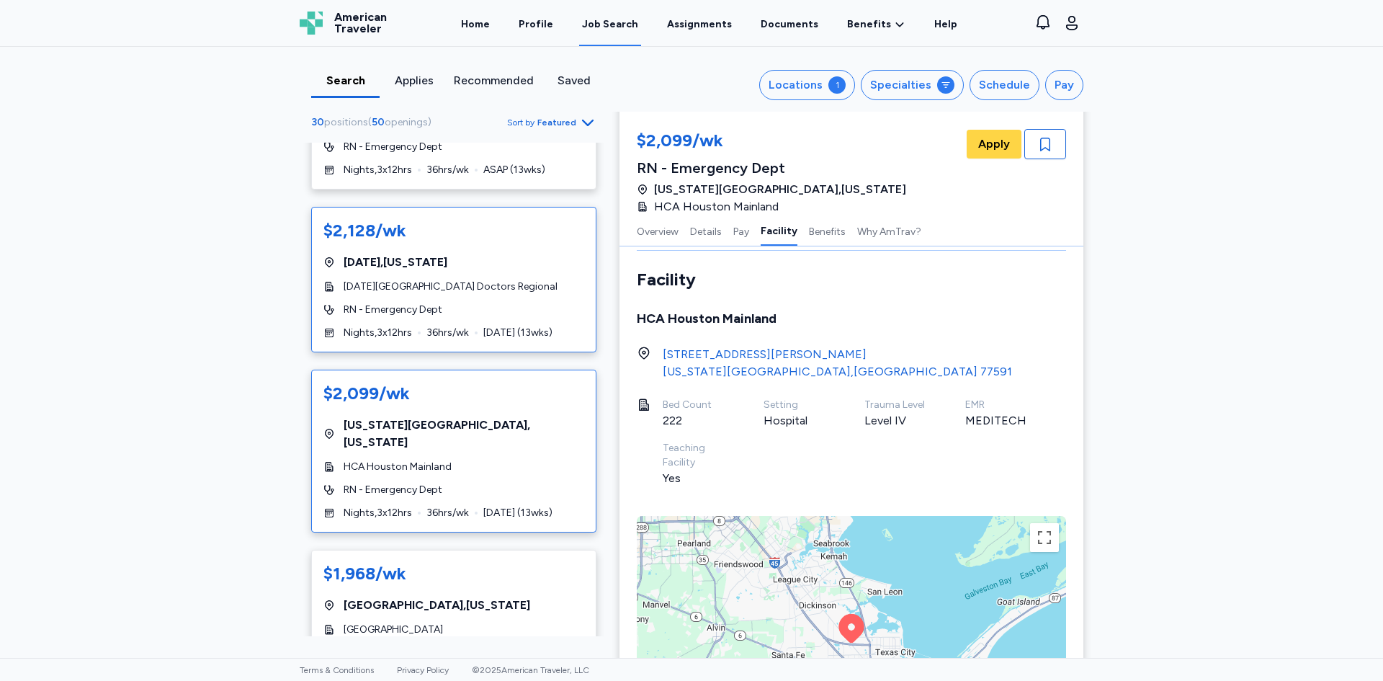
scroll to position [414, 0]
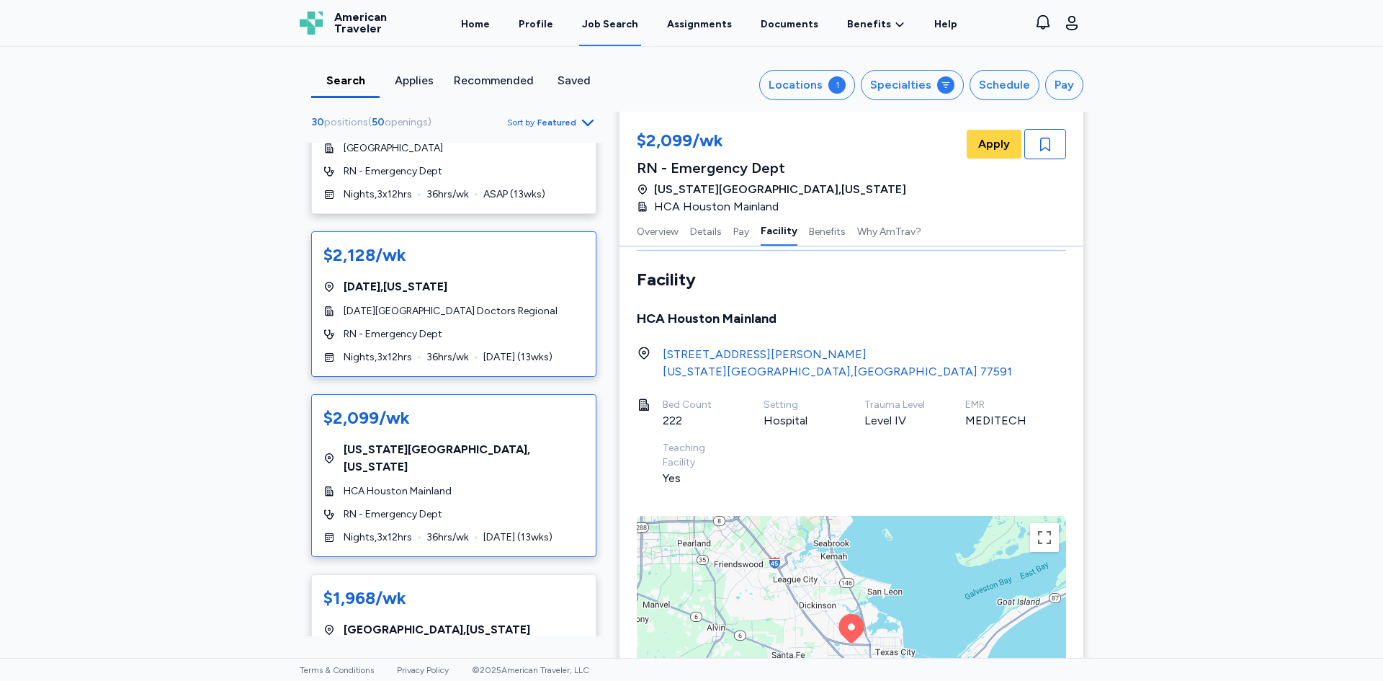
click at [491, 304] on div "$2,128/wk [GEOGRAPHIC_DATA] , [US_STATE] [DATE][GEOGRAPHIC_DATA] Doctors Region…" at bounding box center [453, 304] width 285 height 146
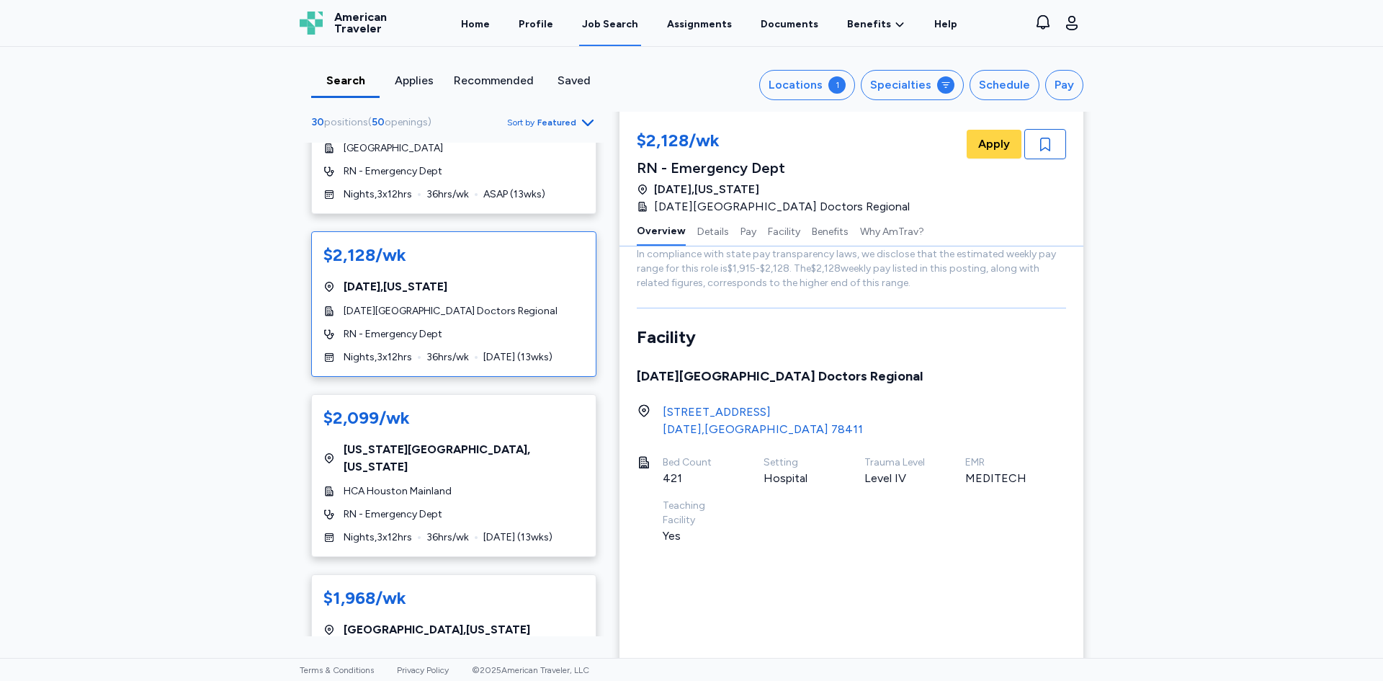
scroll to position [1, 0]
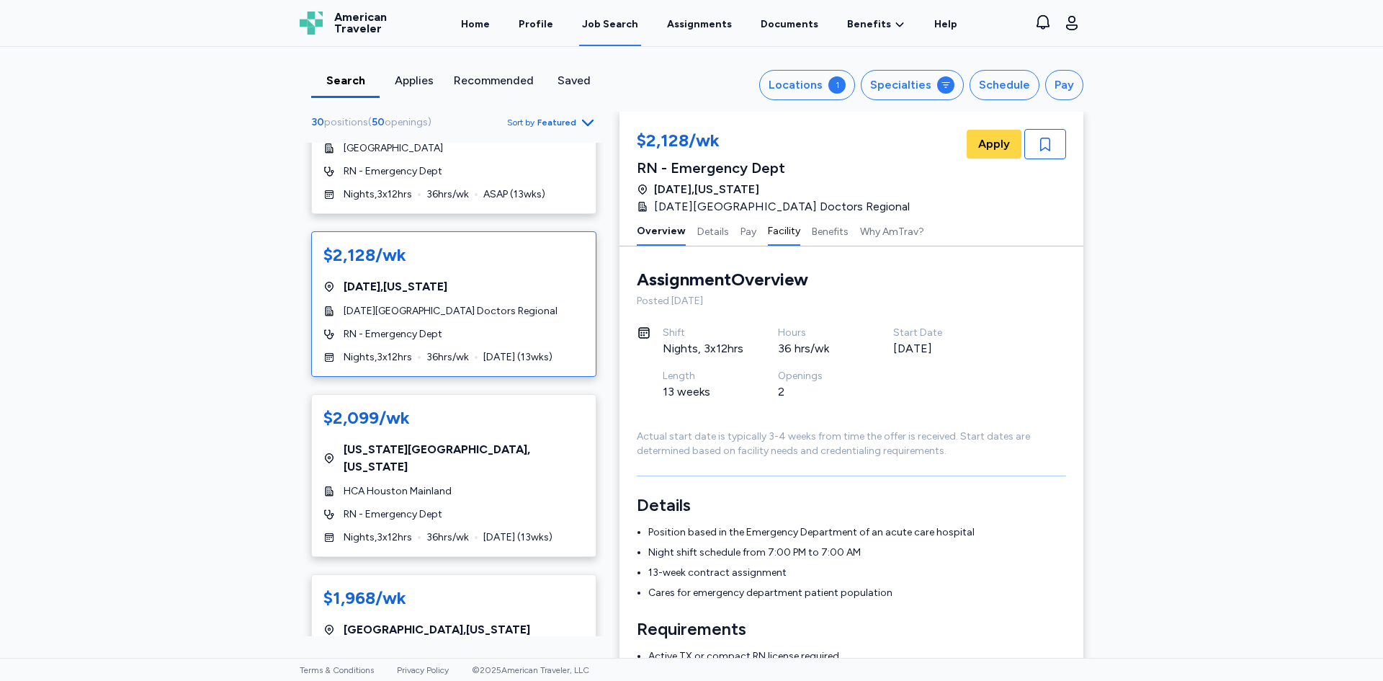
click at [773, 230] on button "Facility" at bounding box center [784, 230] width 32 height 30
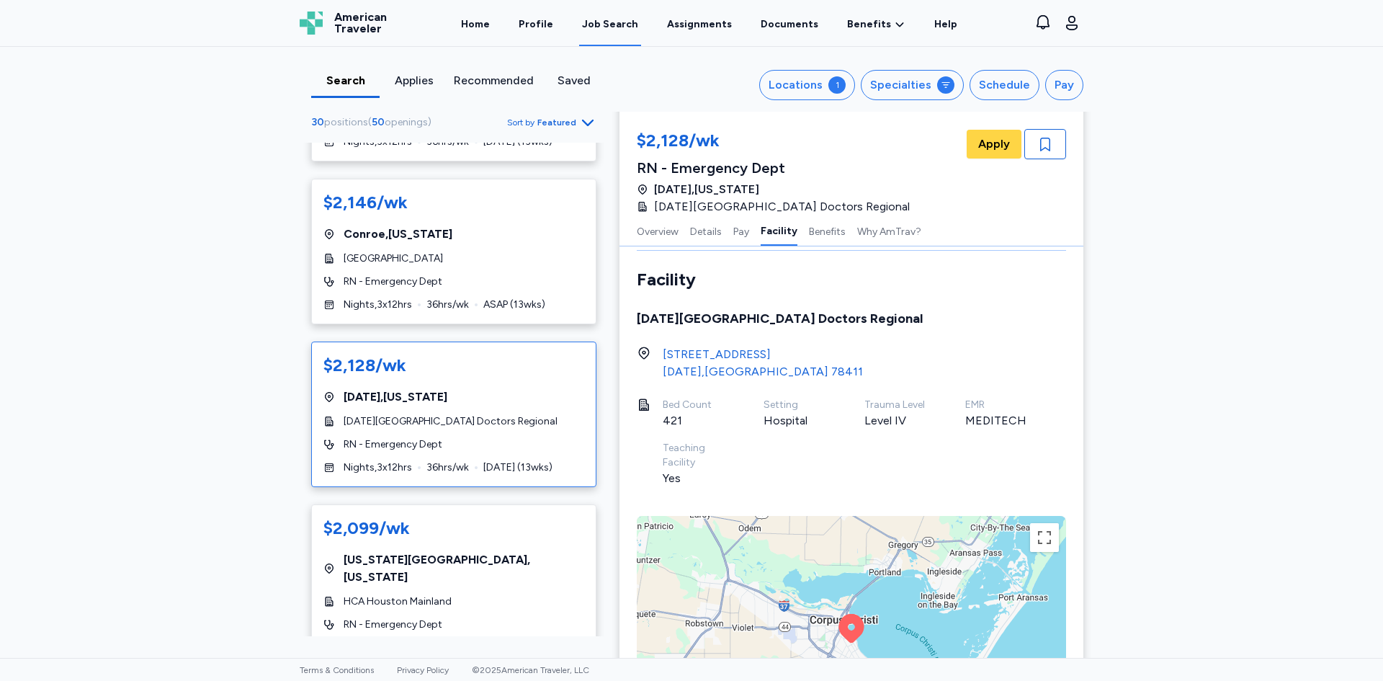
scroll to position [270, 0]
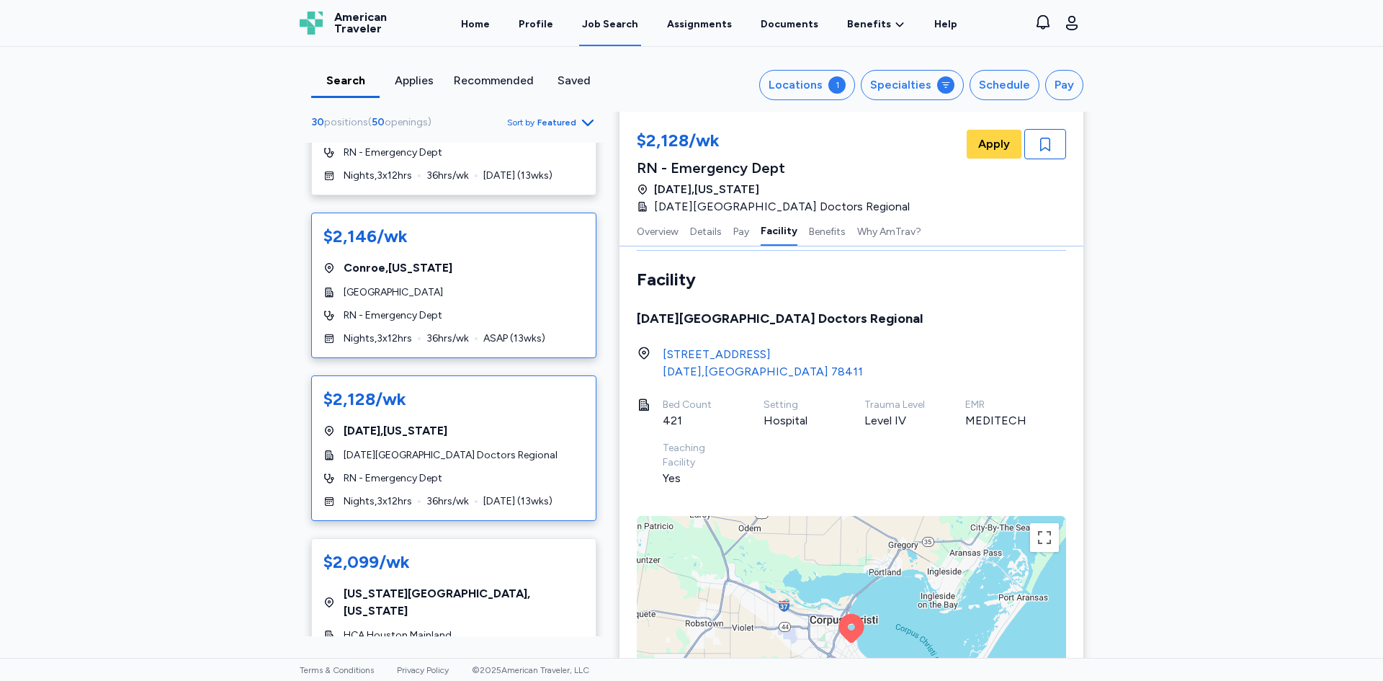
click at [385, 285] on span "[GEOGRAPHIC_DATA]" at bounding box center [393, 292] width 99 height 14
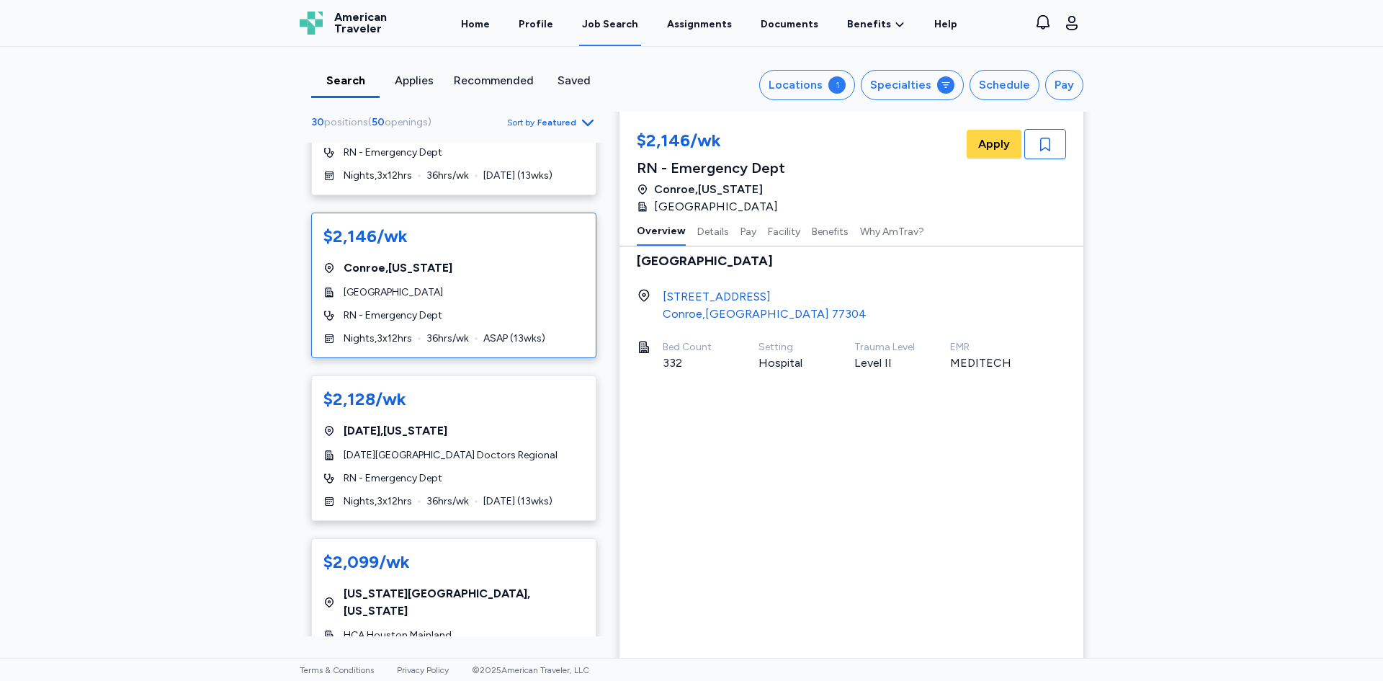
scroll to position [1, 0]
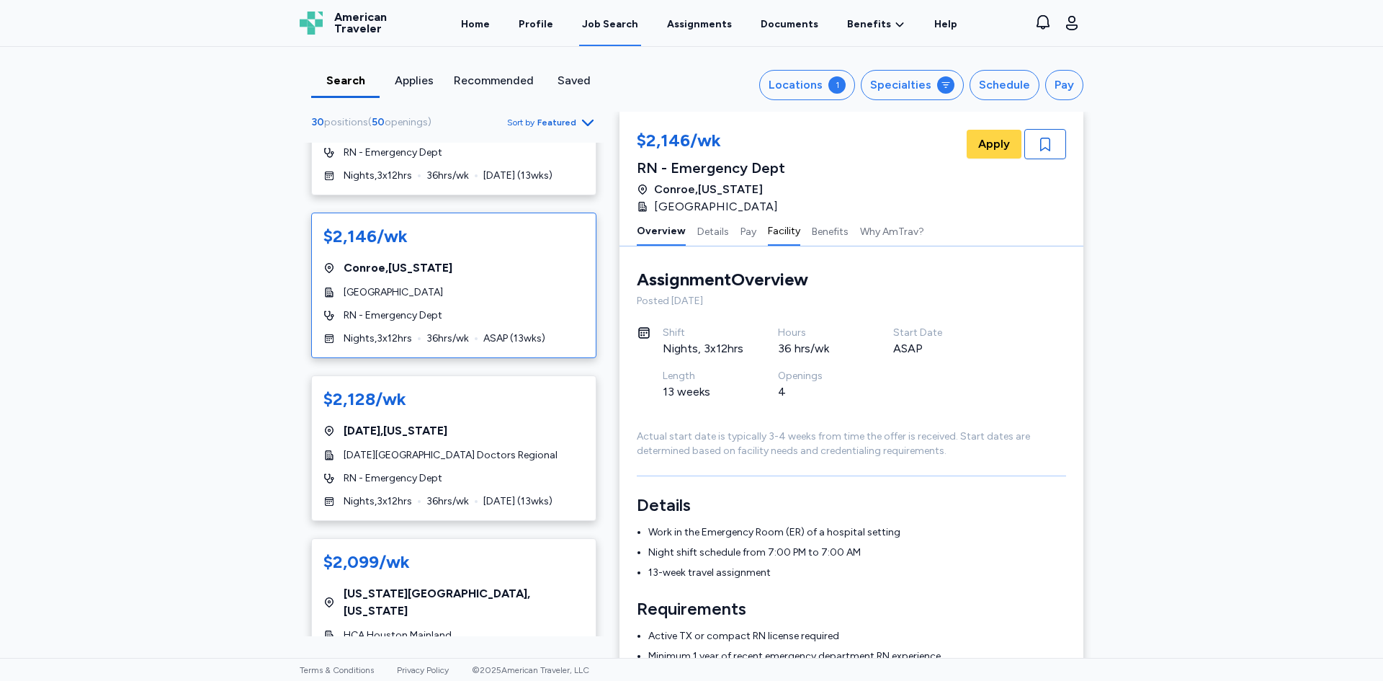
click at [780, 235] on button "Facility" at bounding box center [784, 230] width 32 height 30
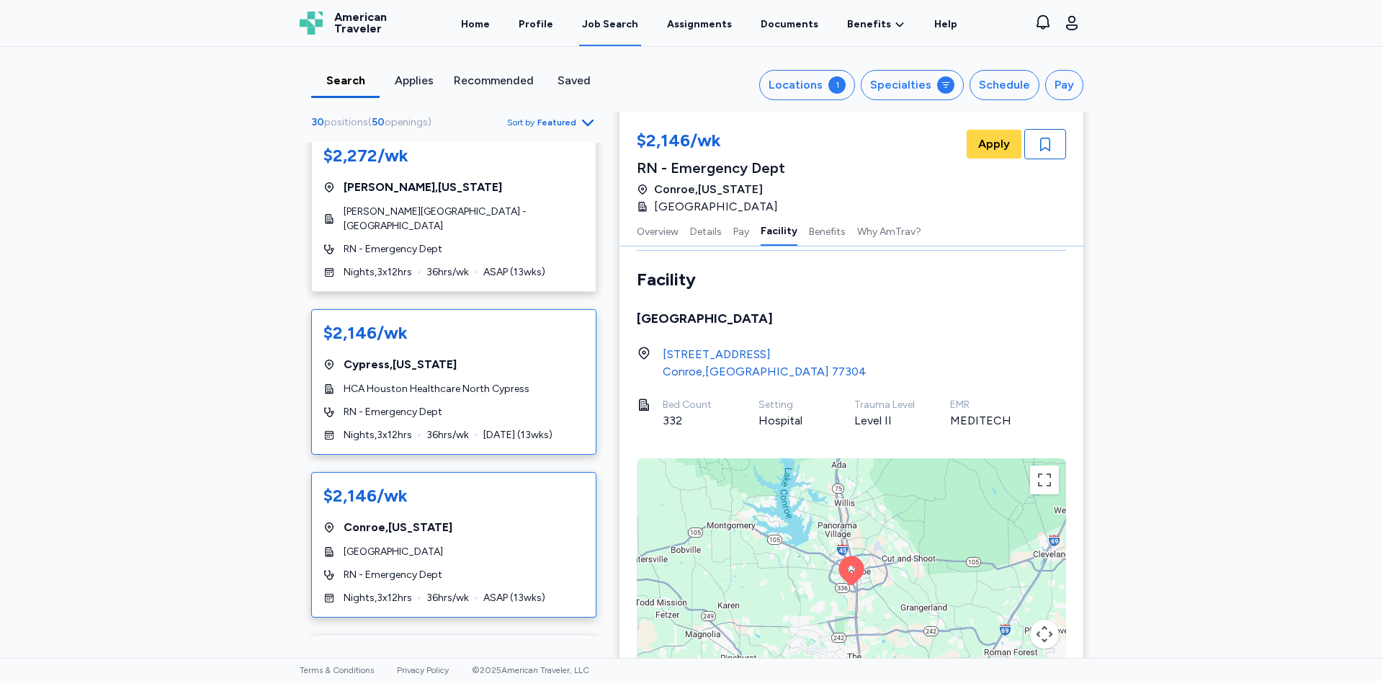
scroll to position [0, 0]
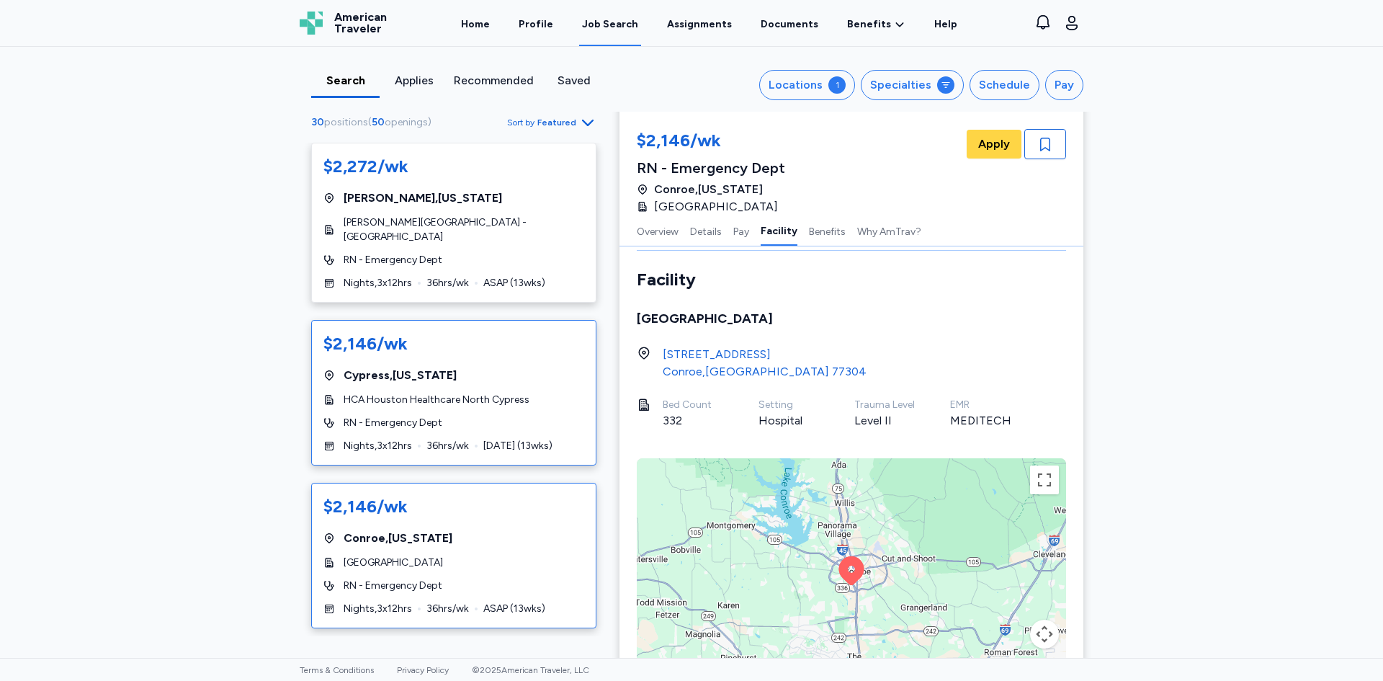
drag, startPoint x: 501, startPoint y: 340, endPoint x: 530, endPoint y: 348, distance: 29.9
click at [502, 340] on div "$2,146/wk" at bounding box center [453, 343] width 261 height 23
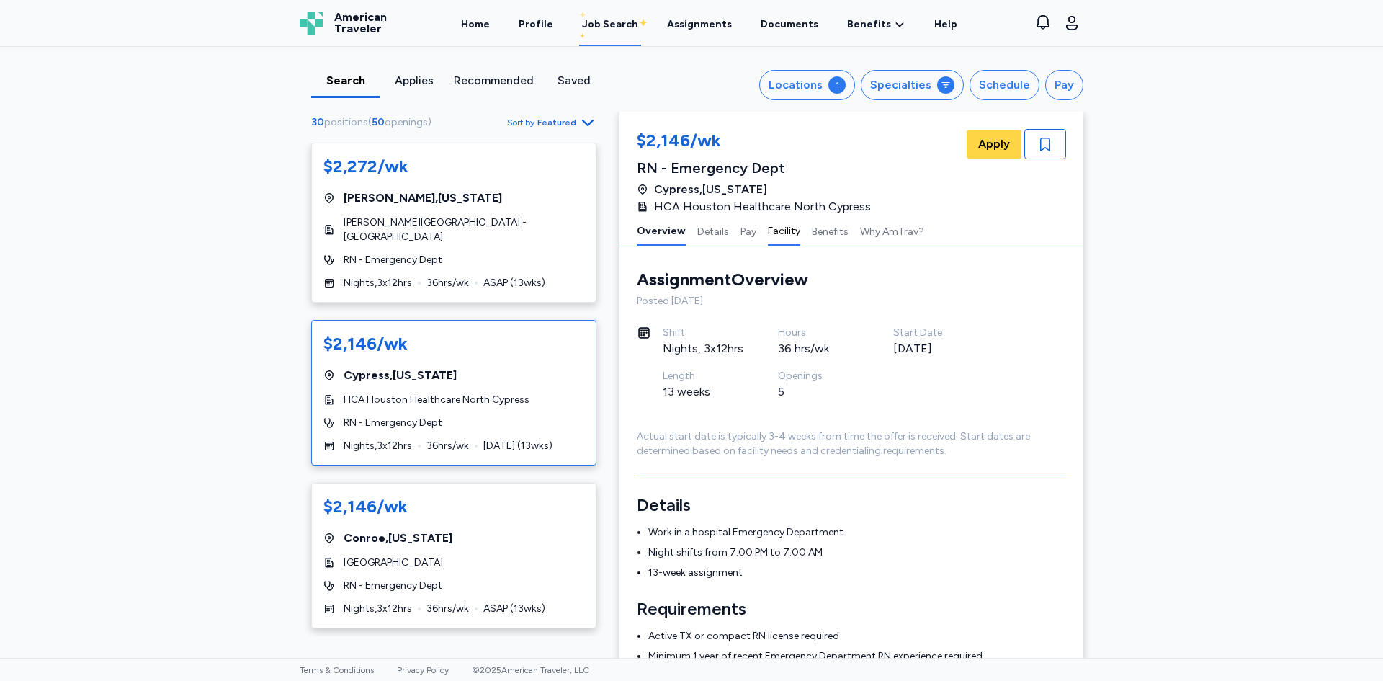
click at [784, 228] on button "Facility" at bounding box center [784, 230] width 32 height 30
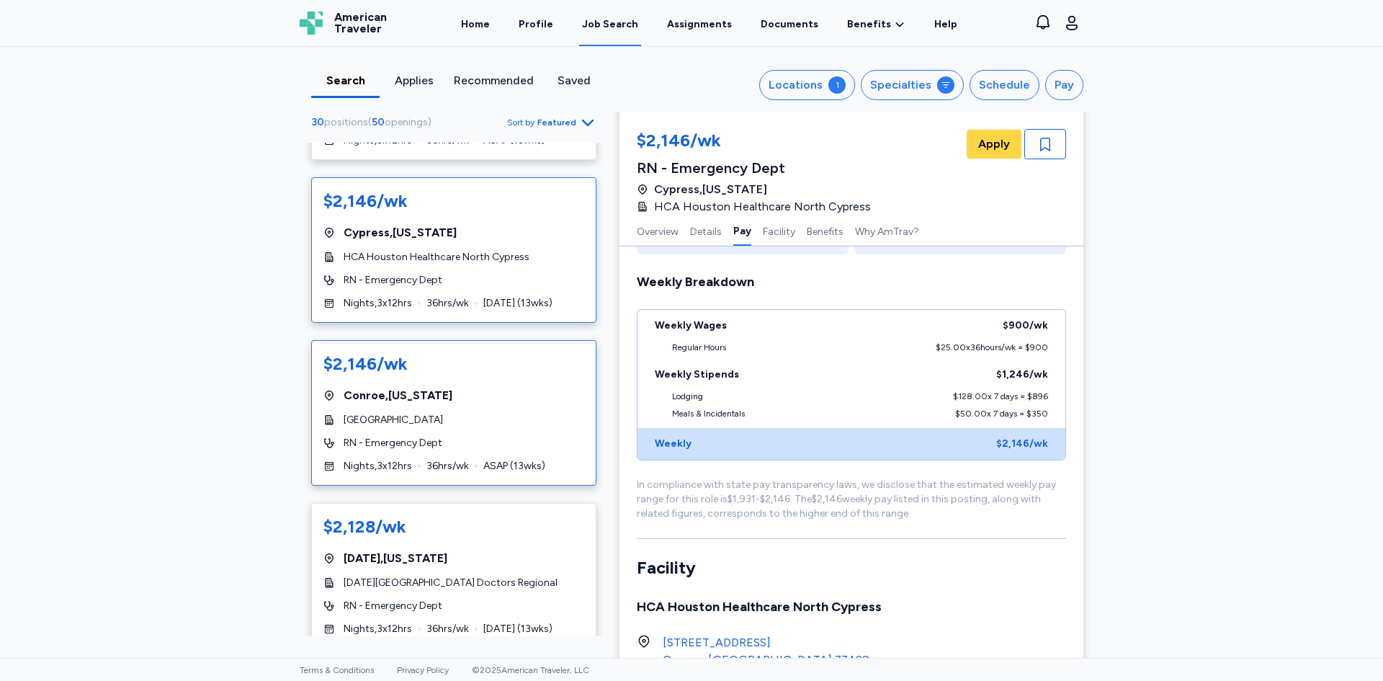
scroll to position [144, 0]
click at [443, 411] on span "[GEOGRAPHIC_DATA]" at bounding box center [393, 418] width 99 height 14
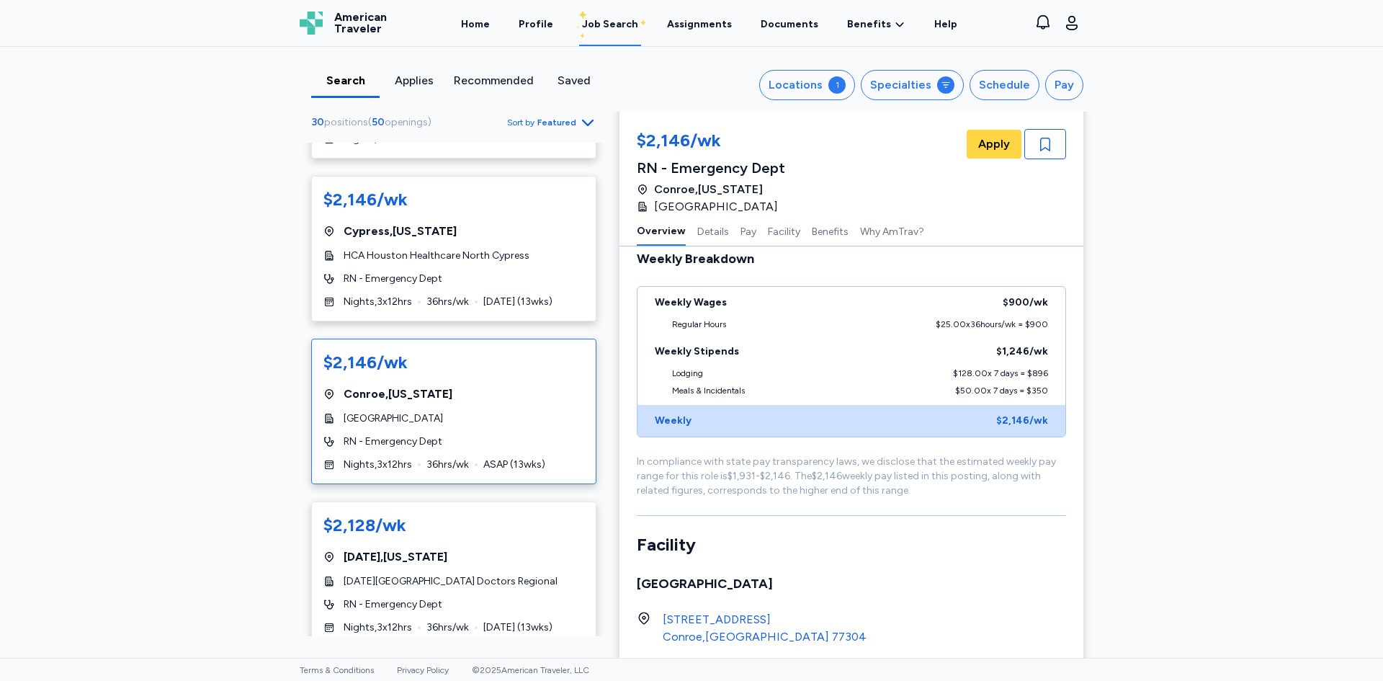
scroll to position [1, 0]
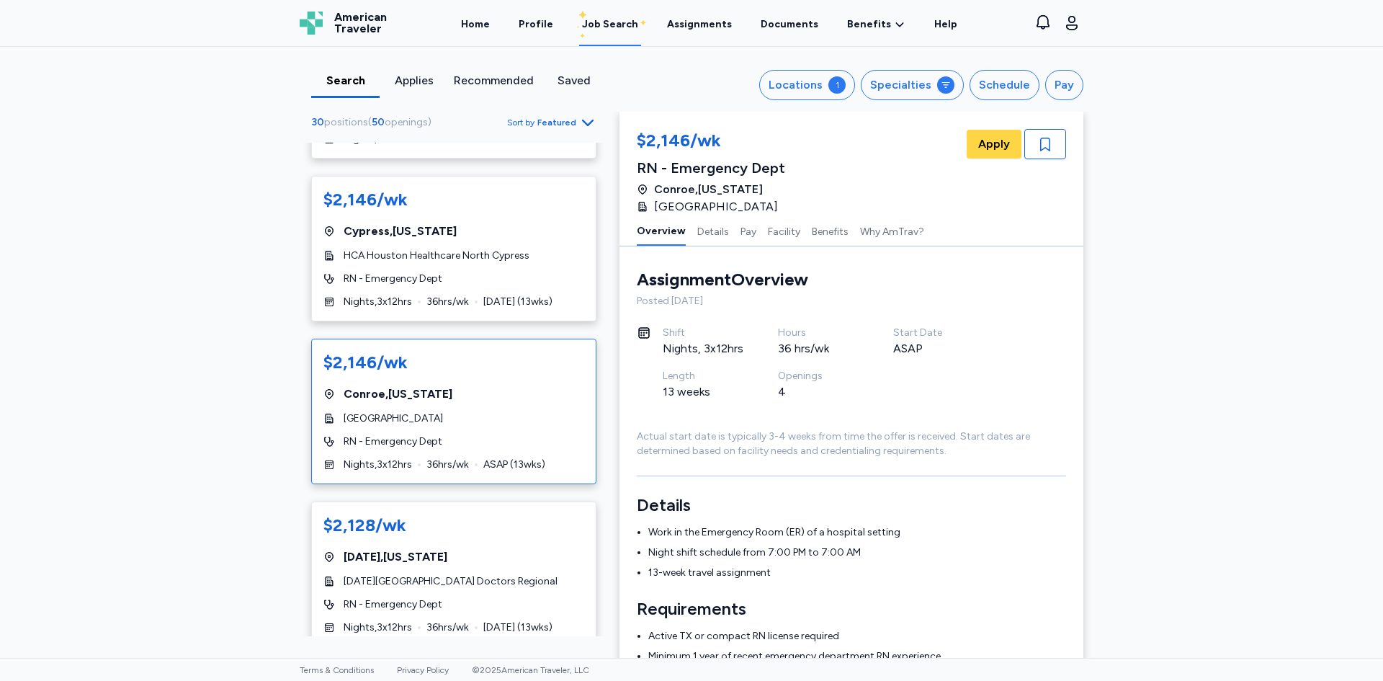
click at [756, 233] on div "Overview Details Pay Facility Benefits Why AmTrav?" at bounding box center [852, 230] width 464 height 31
click at [774, 225] on button "Facility" at bounding box center [784, 230] width 32 height 30
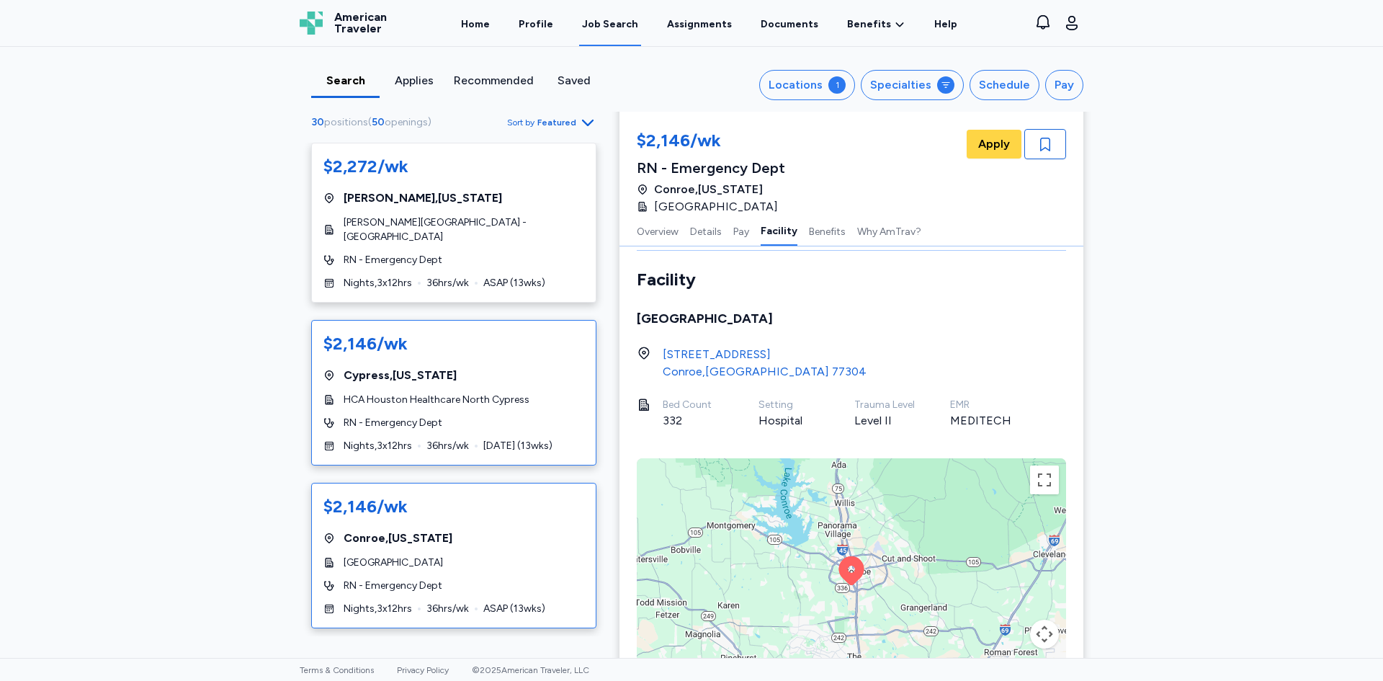
scroll to position [1100, 0]
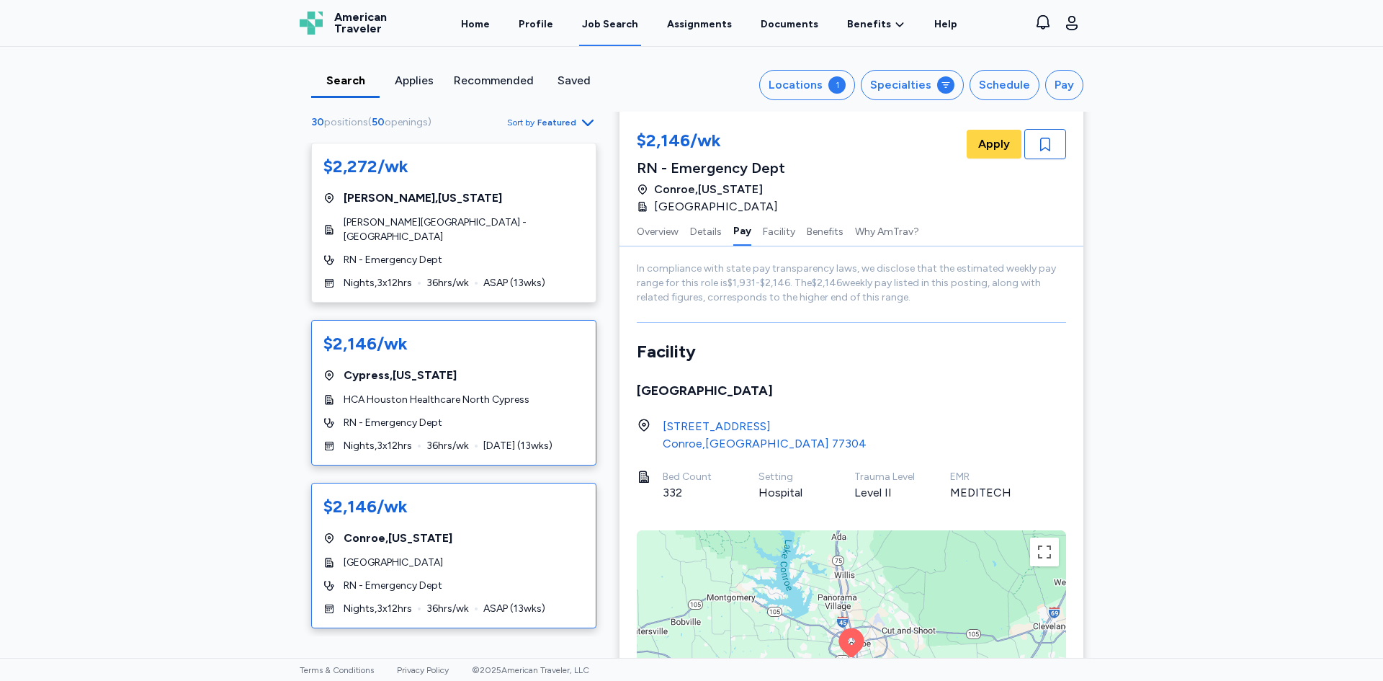
click at [495, 369] on div "Cypress , [US_STATE]" at bounding box center [453, 375] width 261 height 17
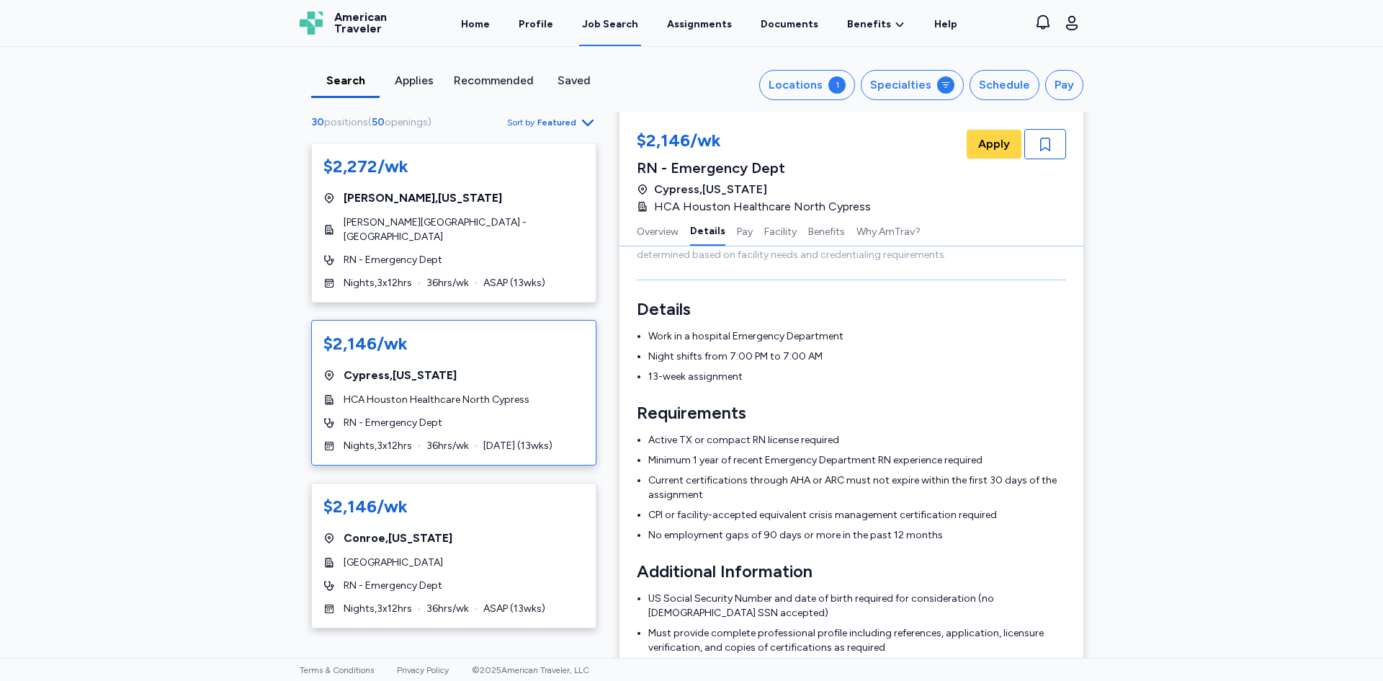
scroll to position [218, 0]
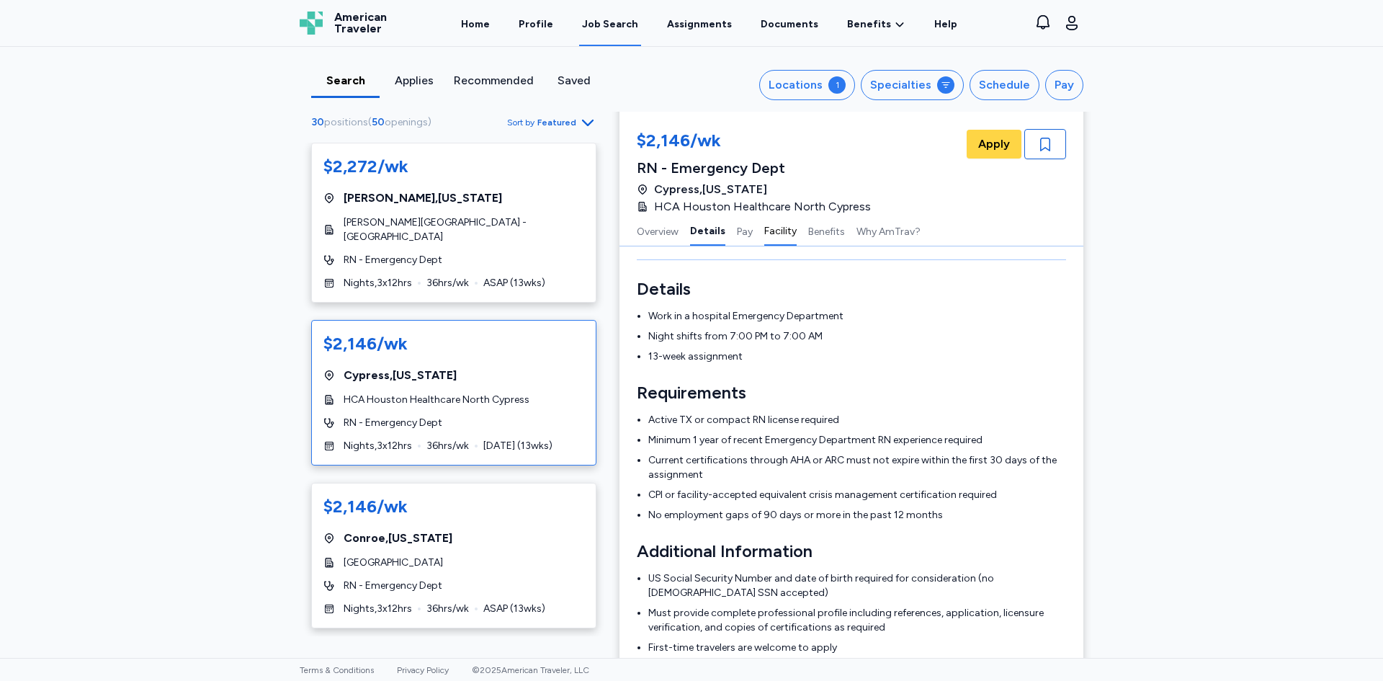
click at [770, 226] on button "Facility" at bounding box center [780, 230] width 32 height 30
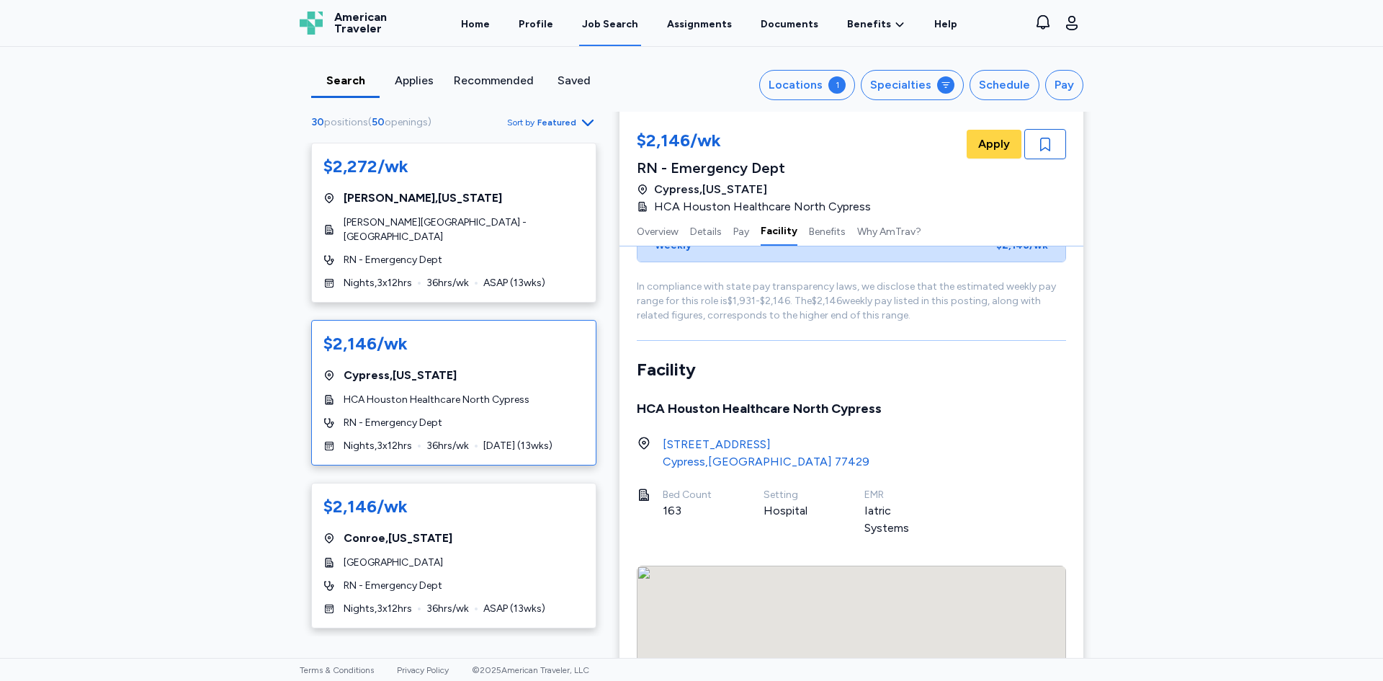
scroll to position [1195, 0]
